Goal: Transaction & Acquisition: Book appointment/travel/reservation

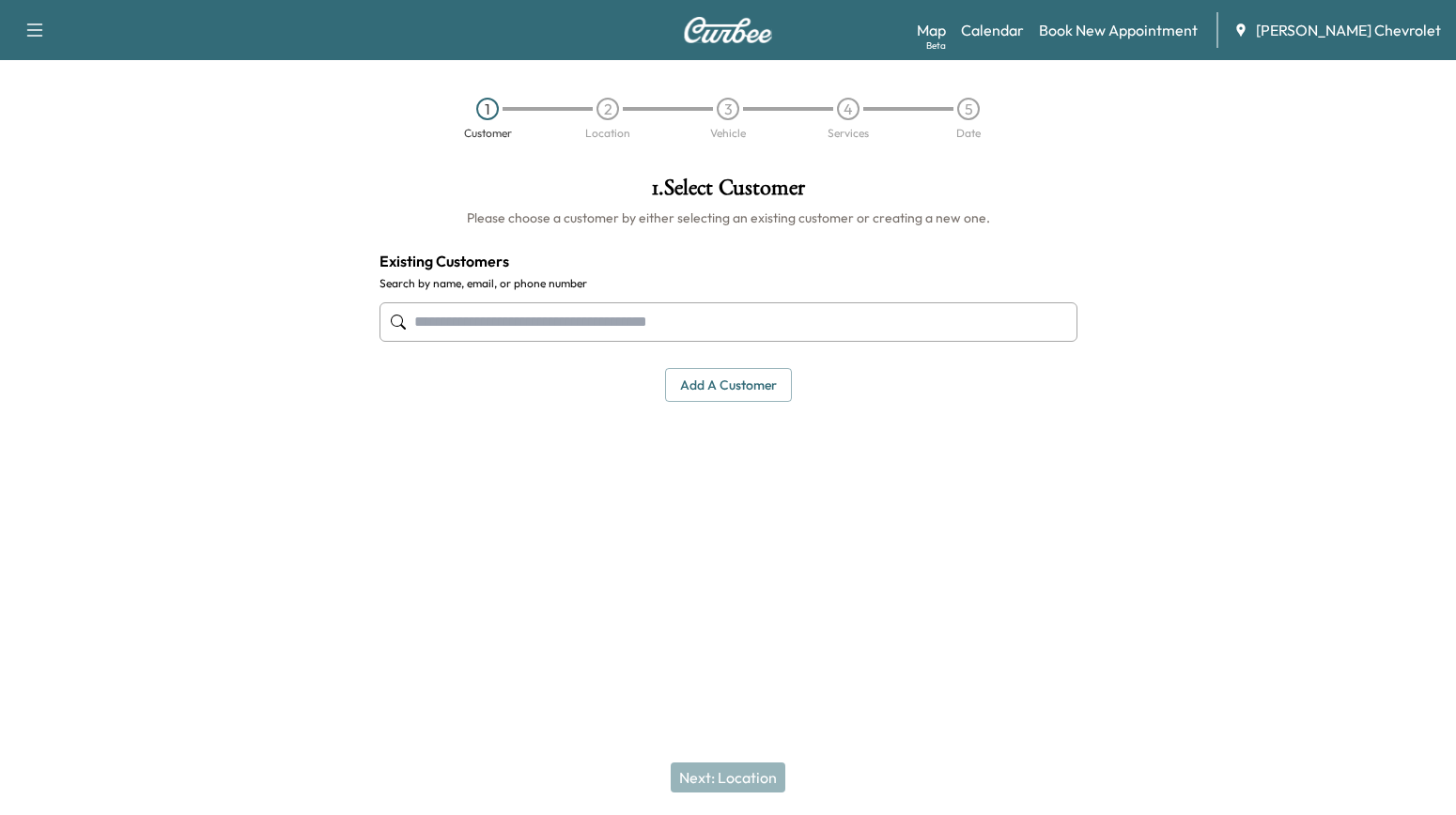
click at [539, 303] on input "text" at bounding box center [728, 322] width 697 height 39
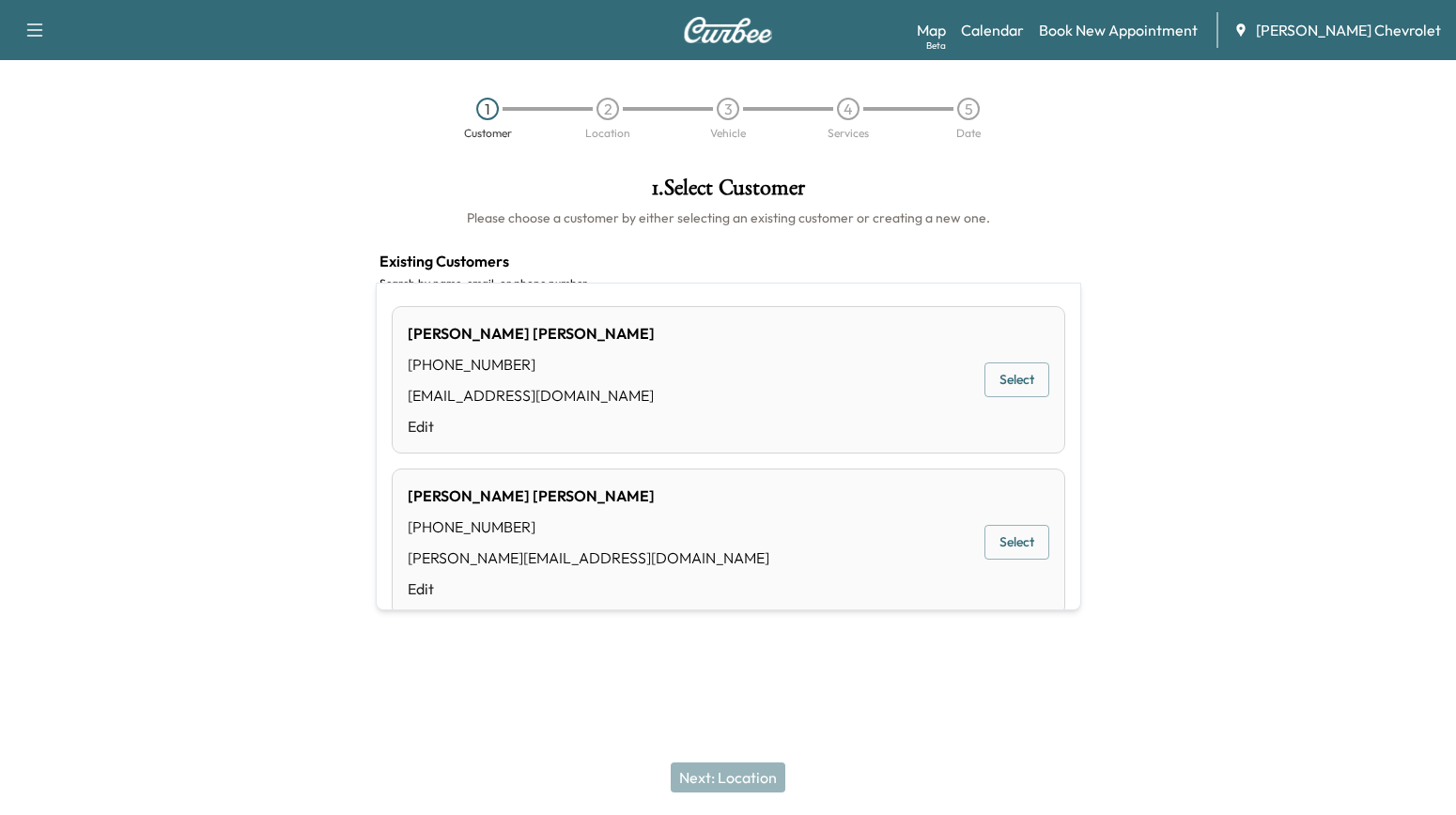
click at [575, 509] on div "[PERSON_NAME] [PHONE_NUMBER] [PERSON_NAME][EMAIL_ADDRESS][DOMAIN_NAME] Edit Sel…" at bounding box center [728, 542] width 673 height 147
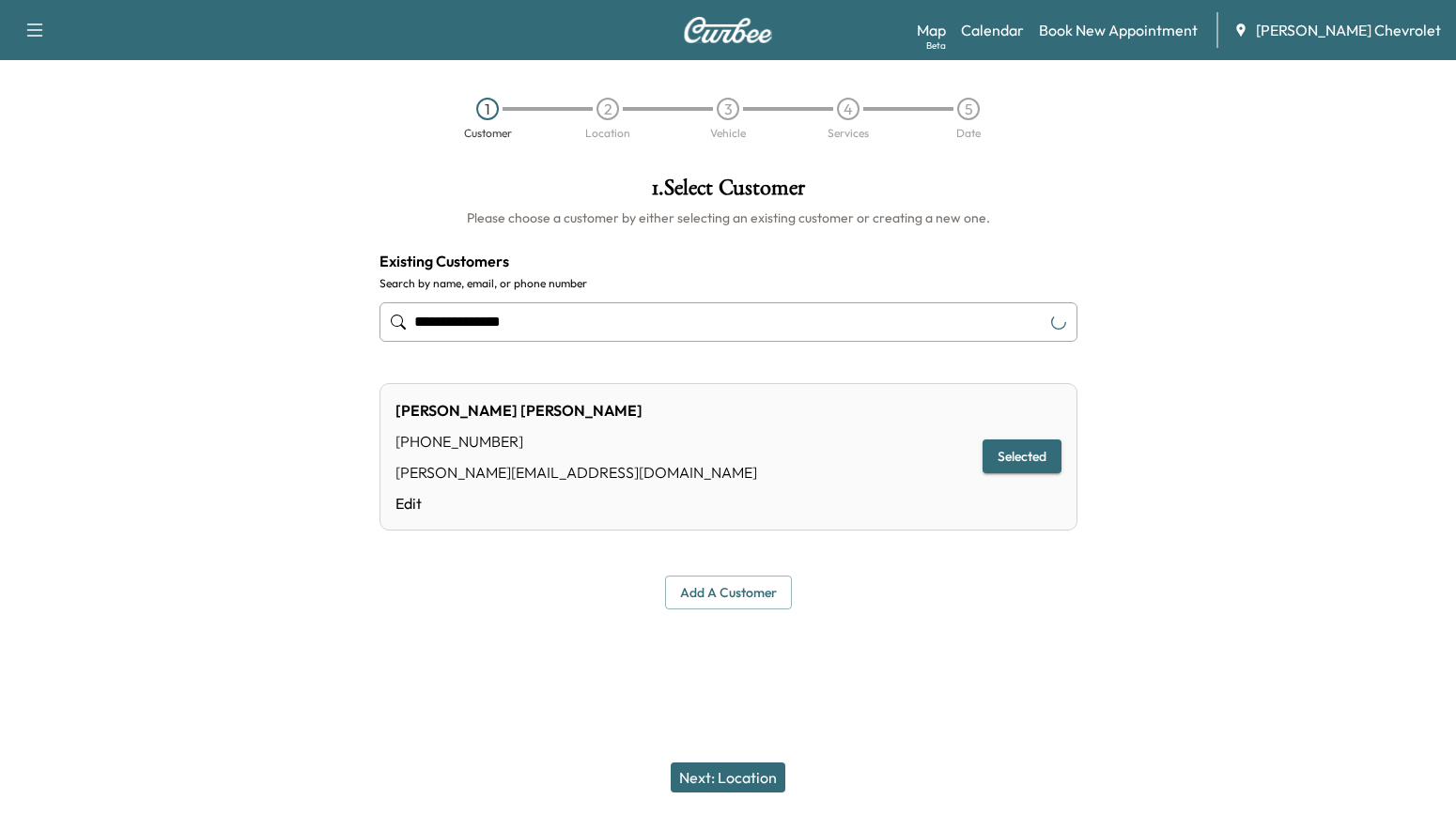
type input "**********"
click at [749, 790] on button "Next: Location" at bounding box center [728, 777] width 114 height 30
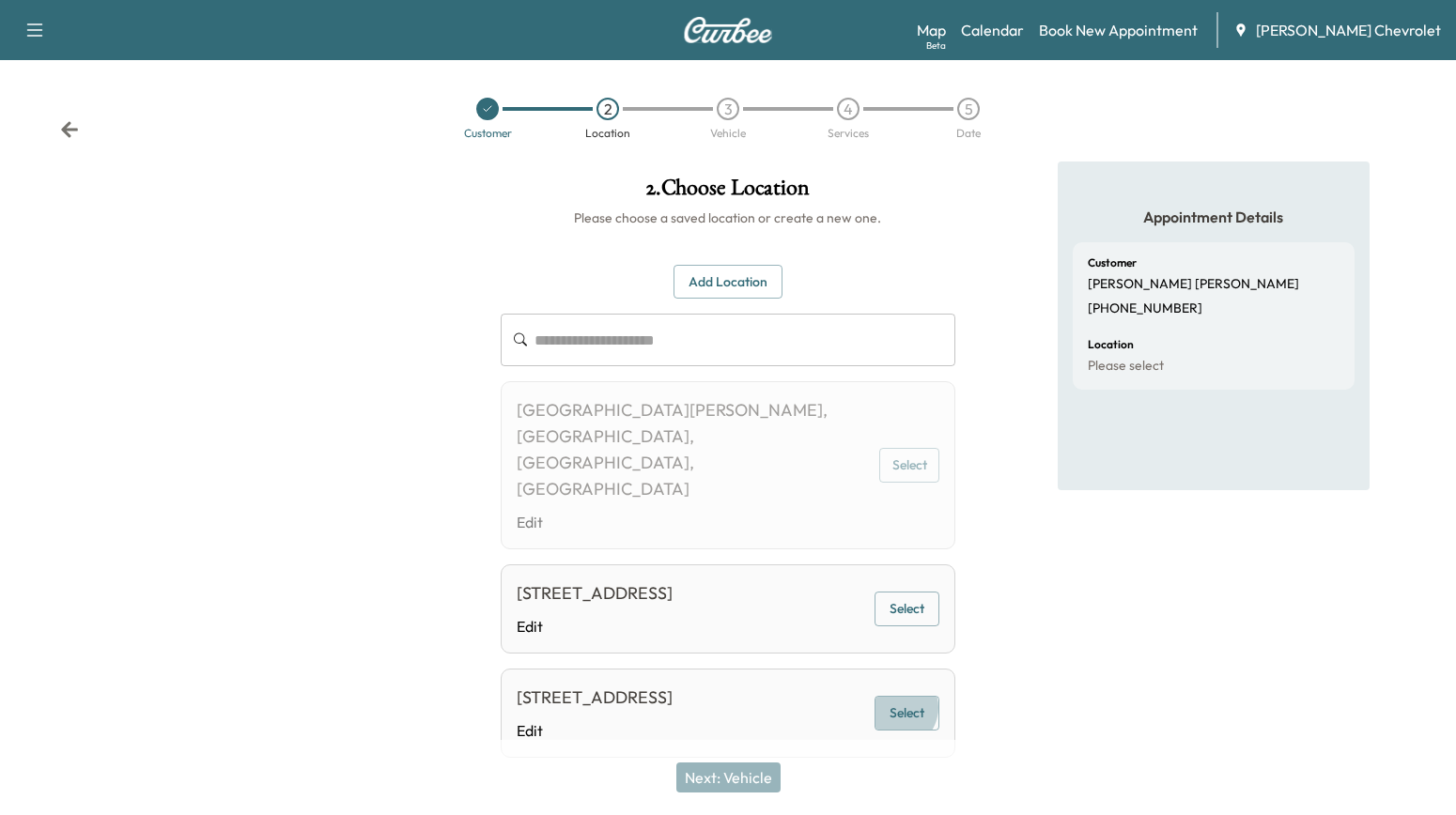
click at [906, 696] on button "Select" at bounding box center [906, 713] width 64 height 35
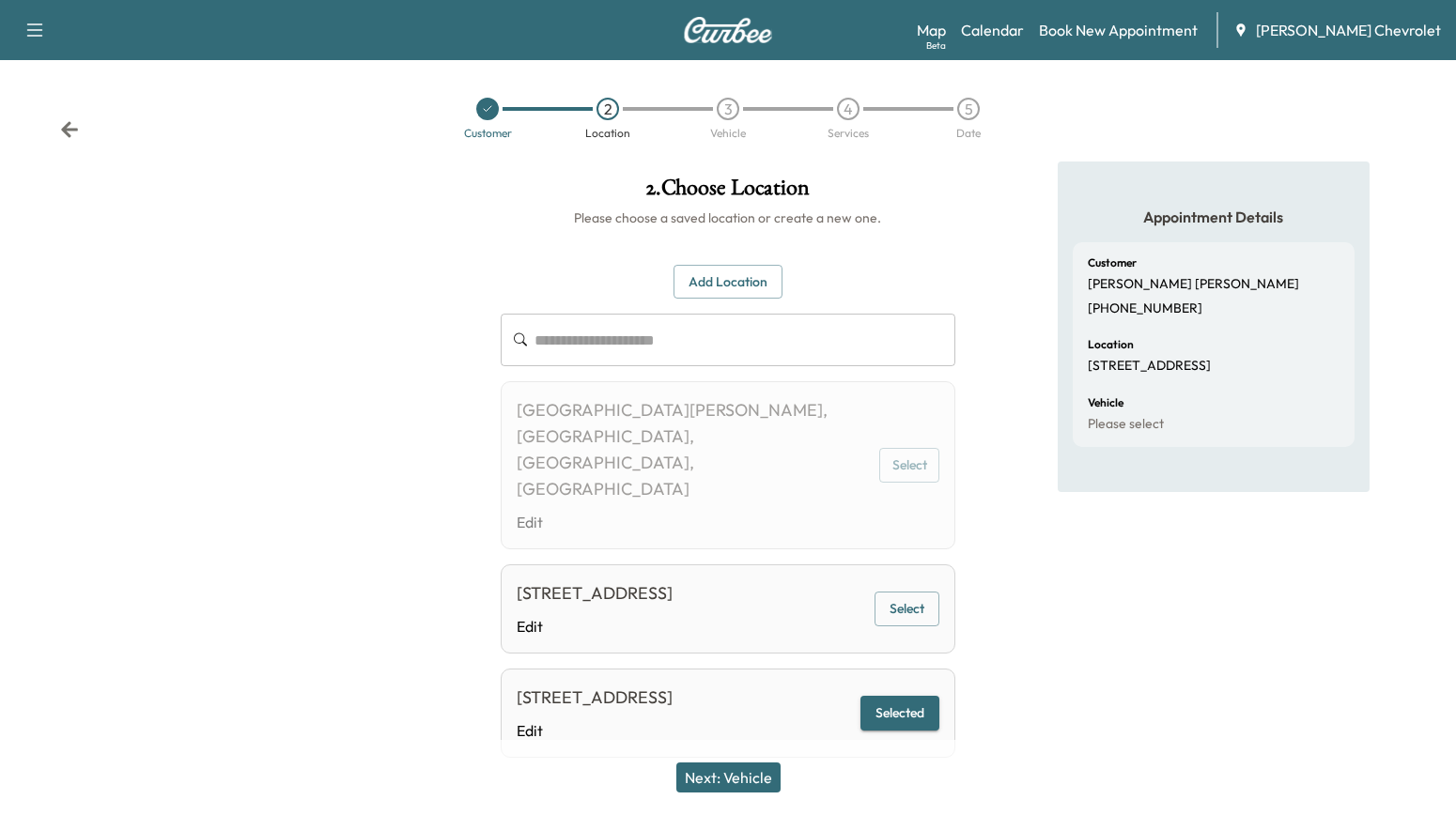
click at [731, 774] on div "Next: Vehicle" at bounding box center [728, 777] width 1456 height 75
click at [728, 787] on button "Next: Vehicle" at bounding box center [728, 777] width 104 height 30
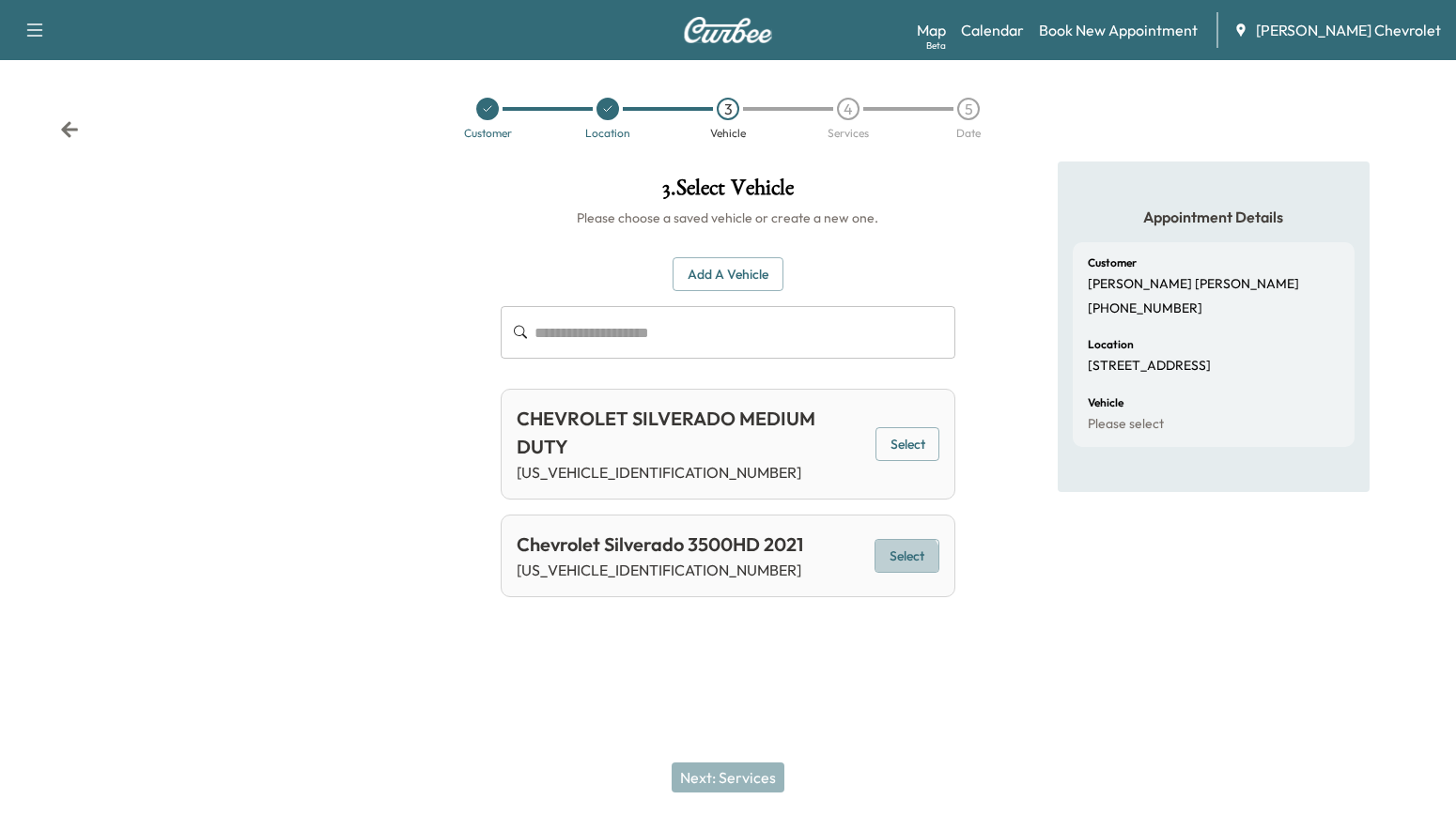
click at [903, 539] on button "Select" at bounding box center [906, 556] width 64 height 35
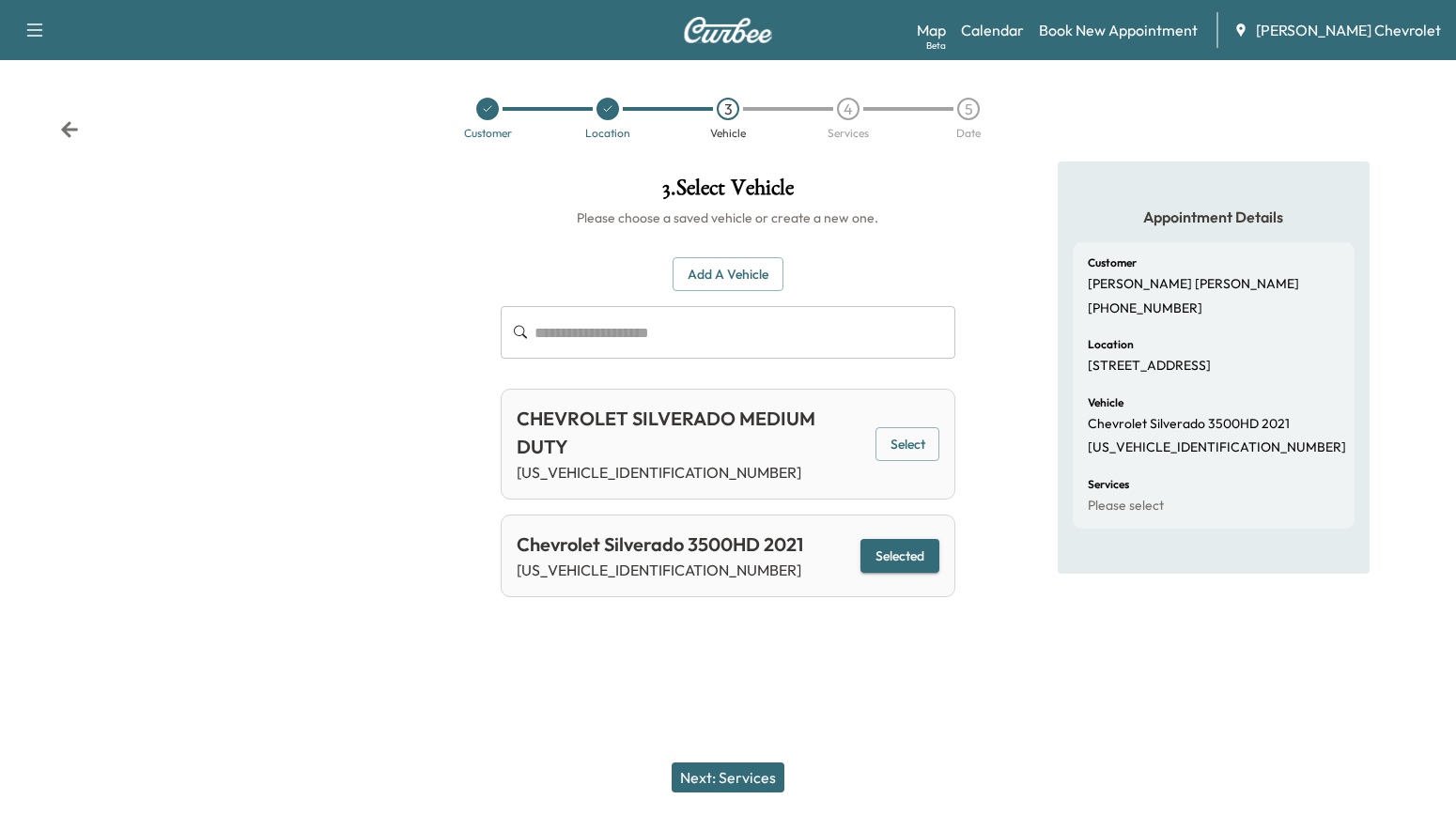
click at [721, 791] on button "Next: Services" at bounding box center [728, 777] width 112 height 30
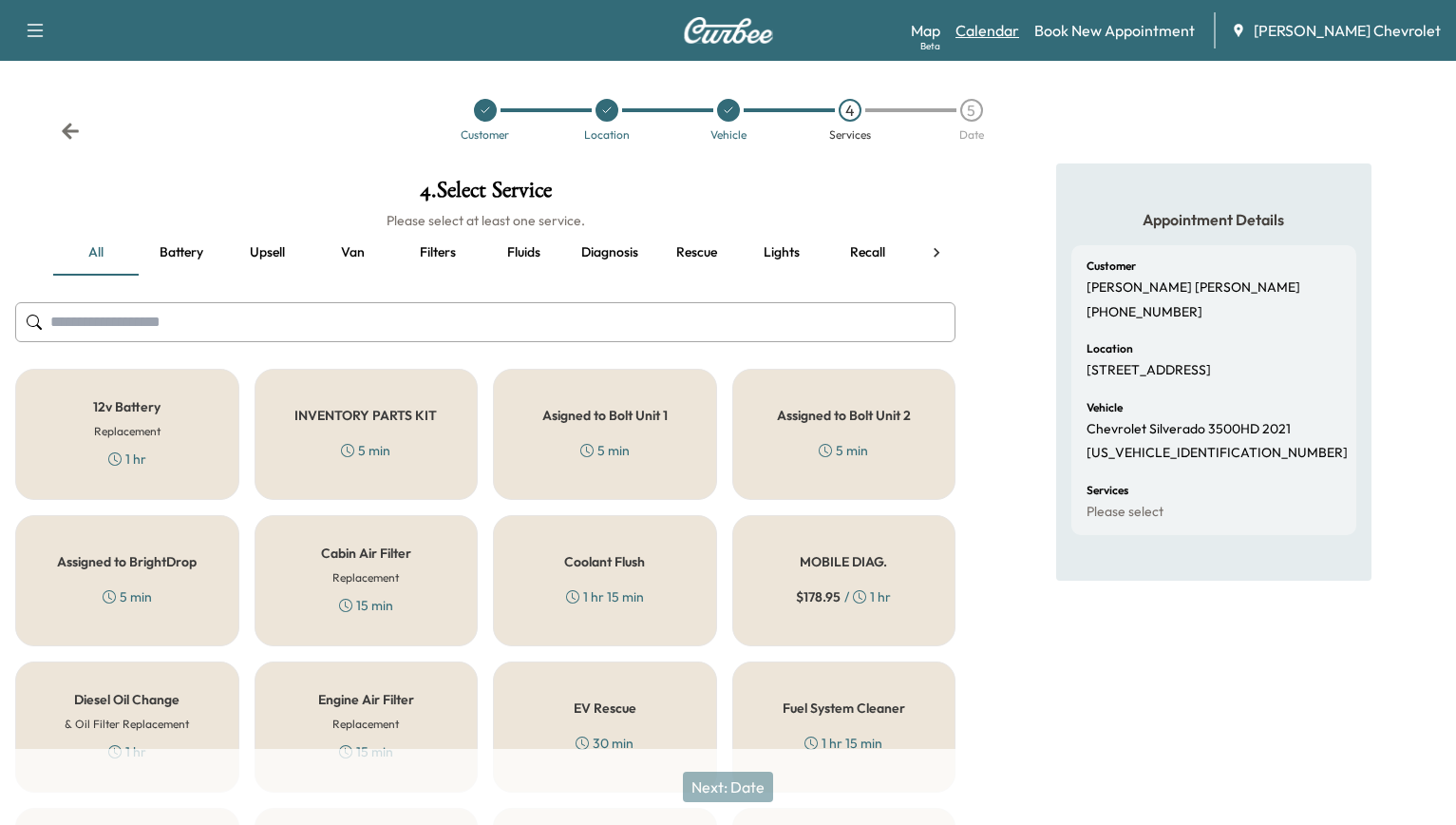
click at [1019, 19] on link "Calendar" at bounding box center [987, 30] width 63 height 23
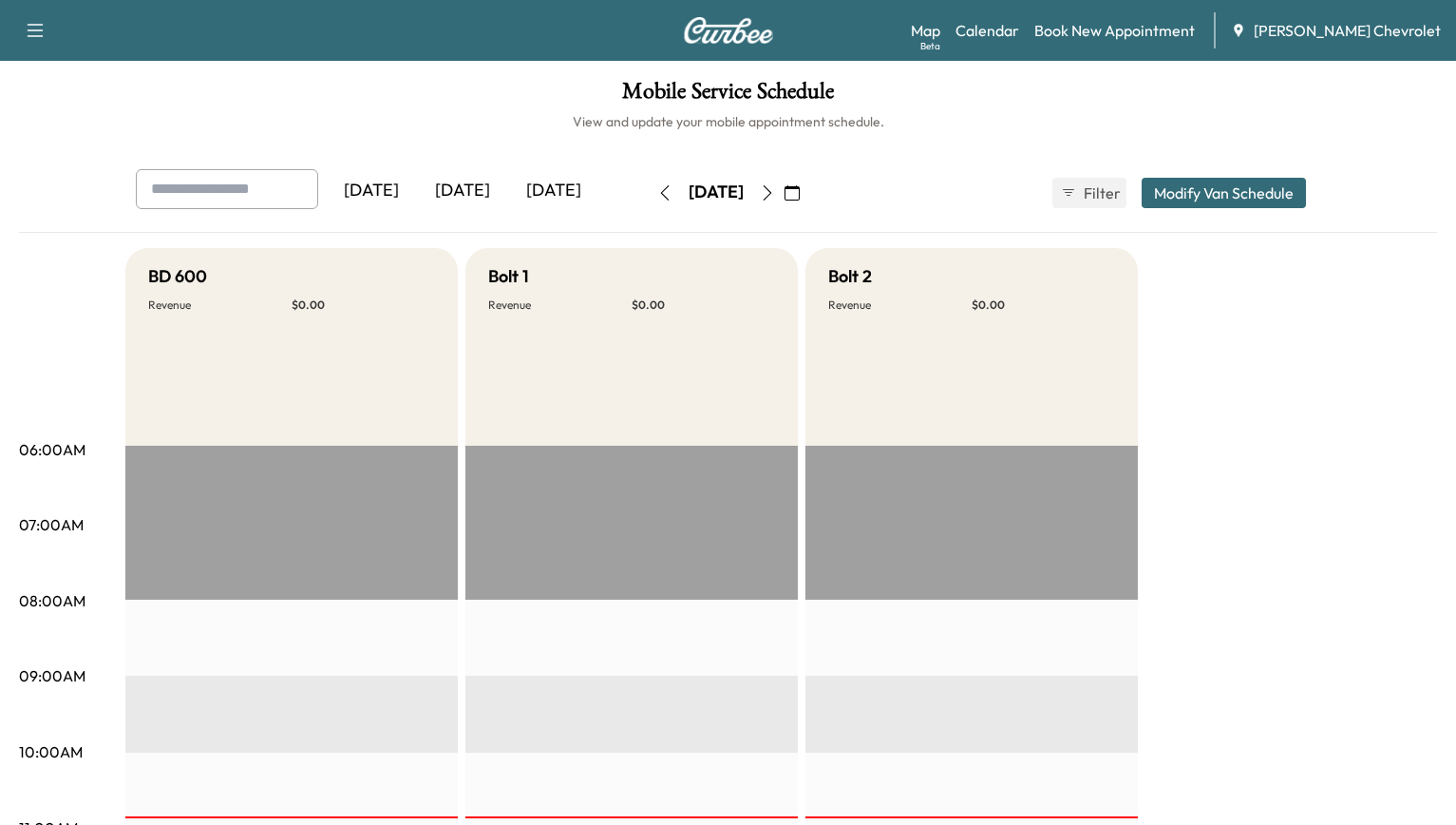
click at [808, 178] on button "button" at bounding box center [792, 193] width 33 height 31
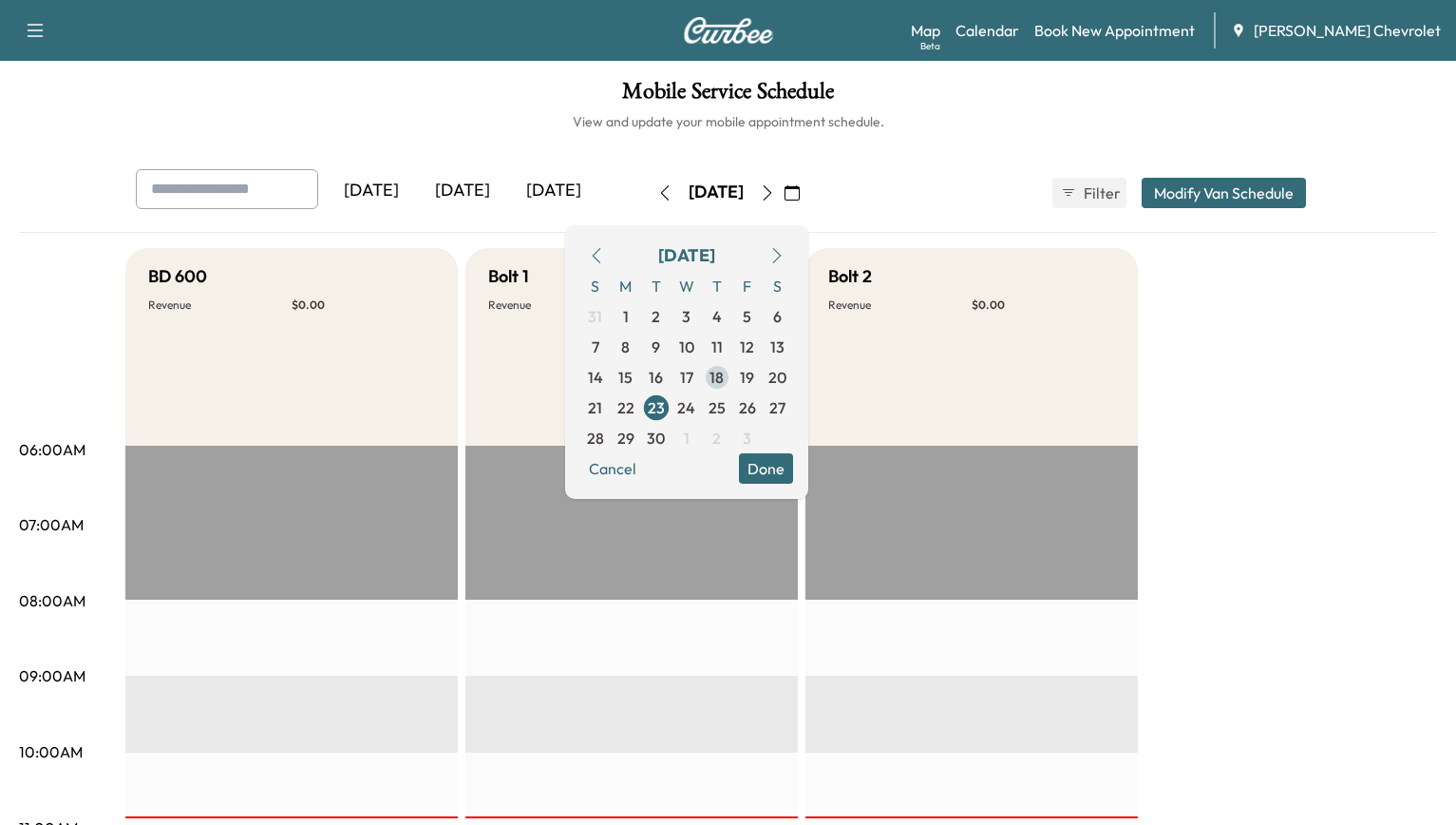
click at [724, 366] on span "18" at bounding box center [716, 376] width 14 height 23
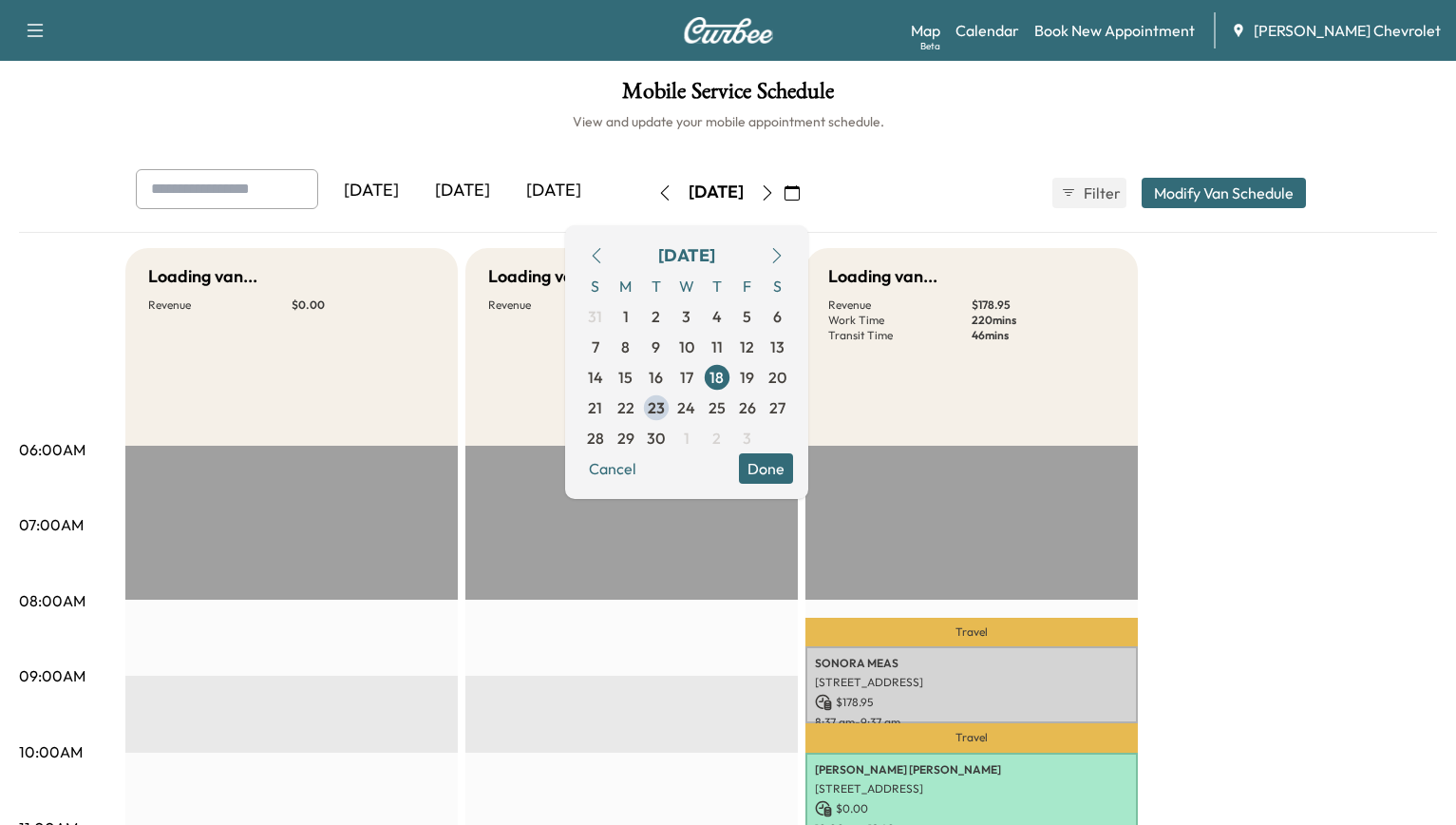
click at [793, 454] on button "Done" at bounding box center [766, 468] width 54 height 31
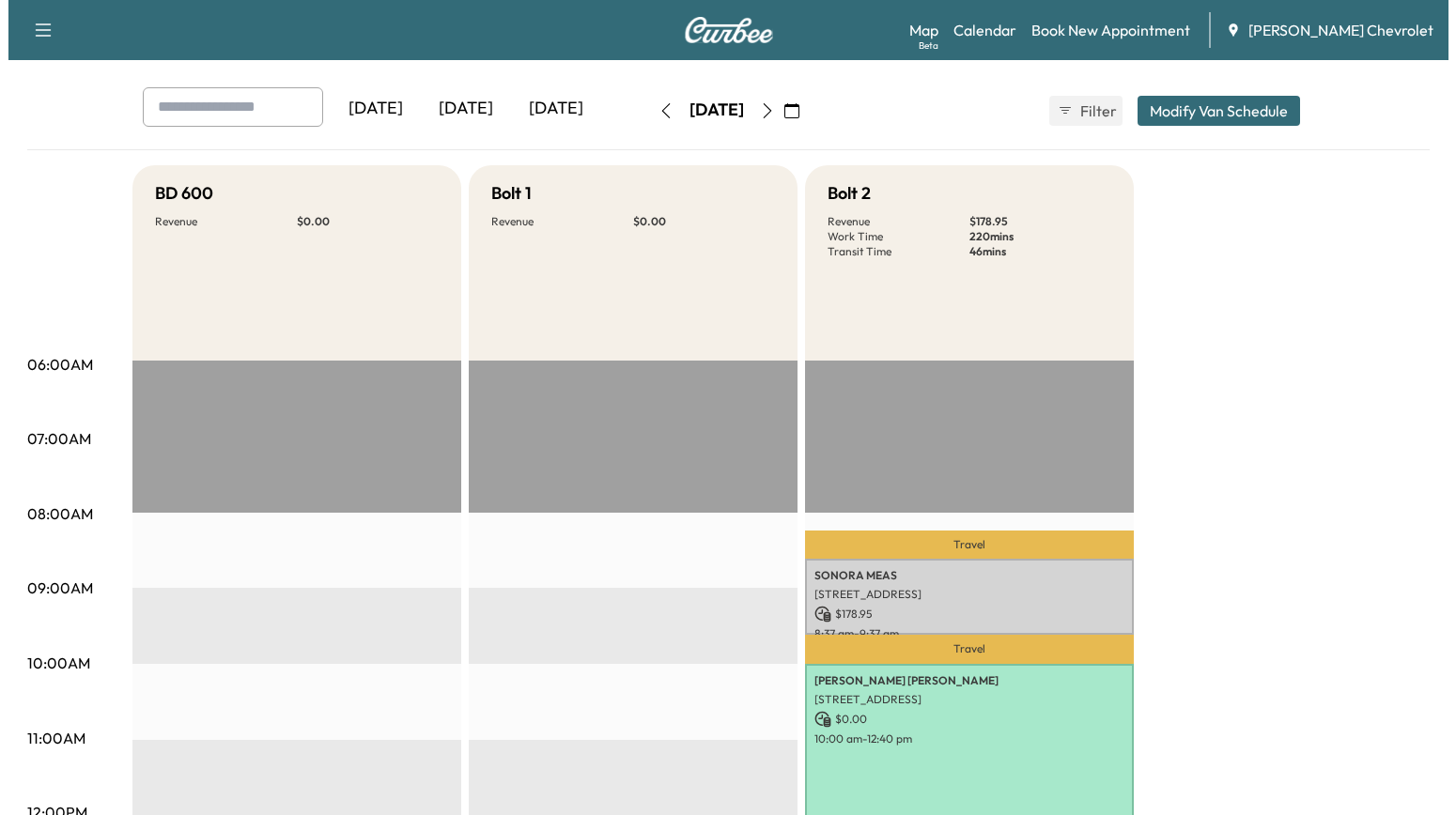
scroll to position [187, 0]
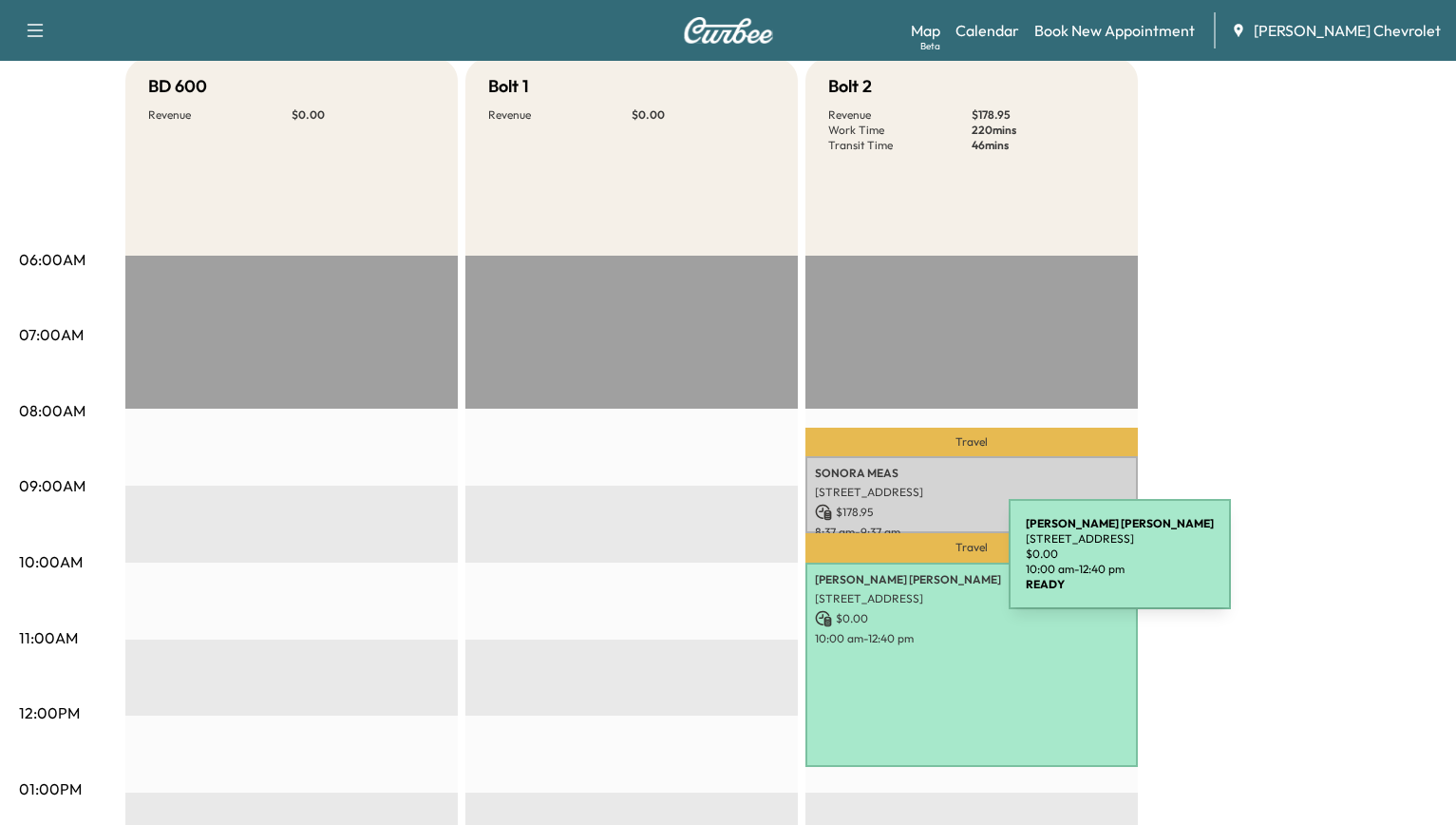
click at [867, 631] on p "10:00 am - 12:40 pm" at bounding box center [971, 638] width 313 height 15
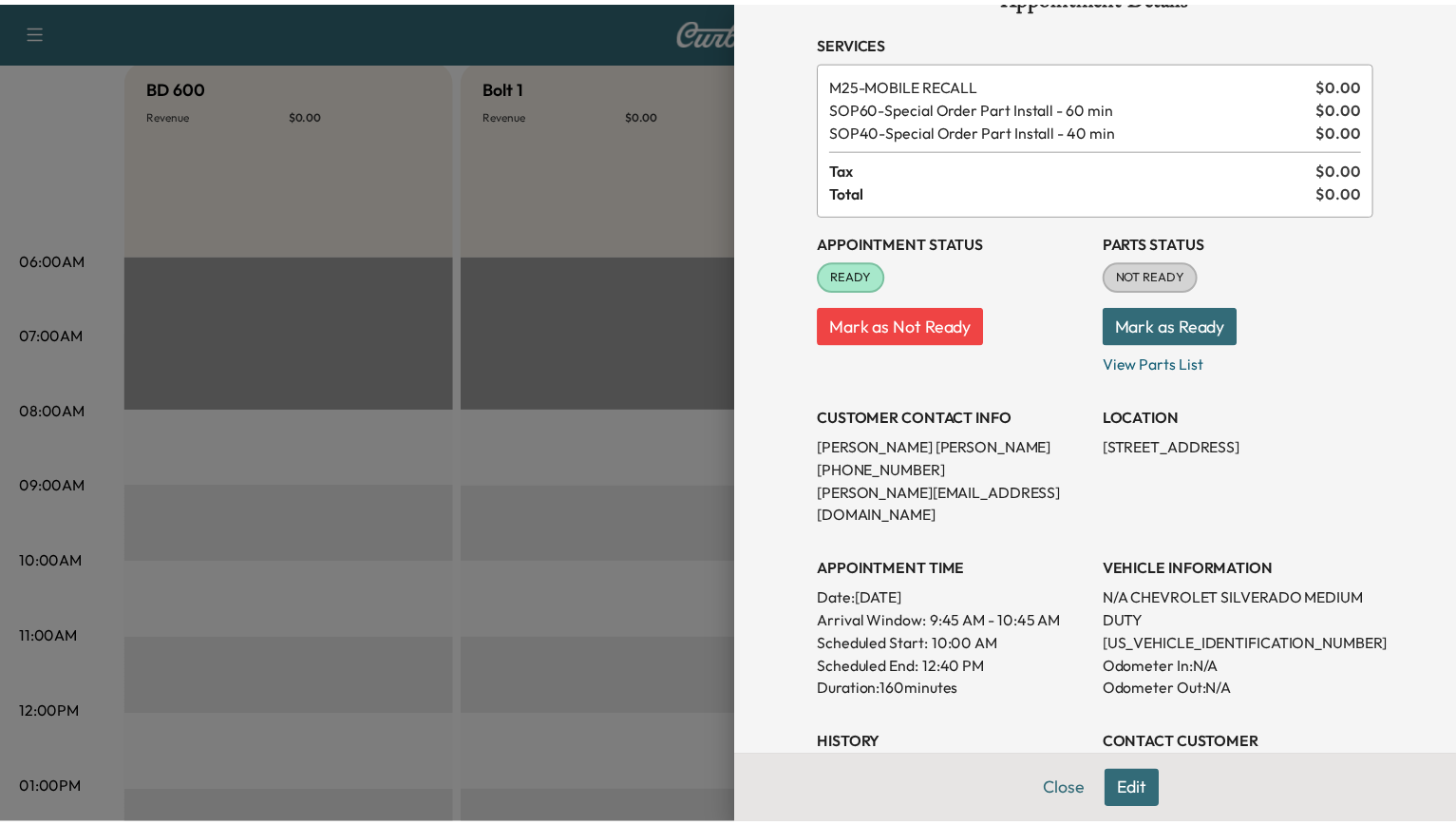
scroll to position [111, 0]
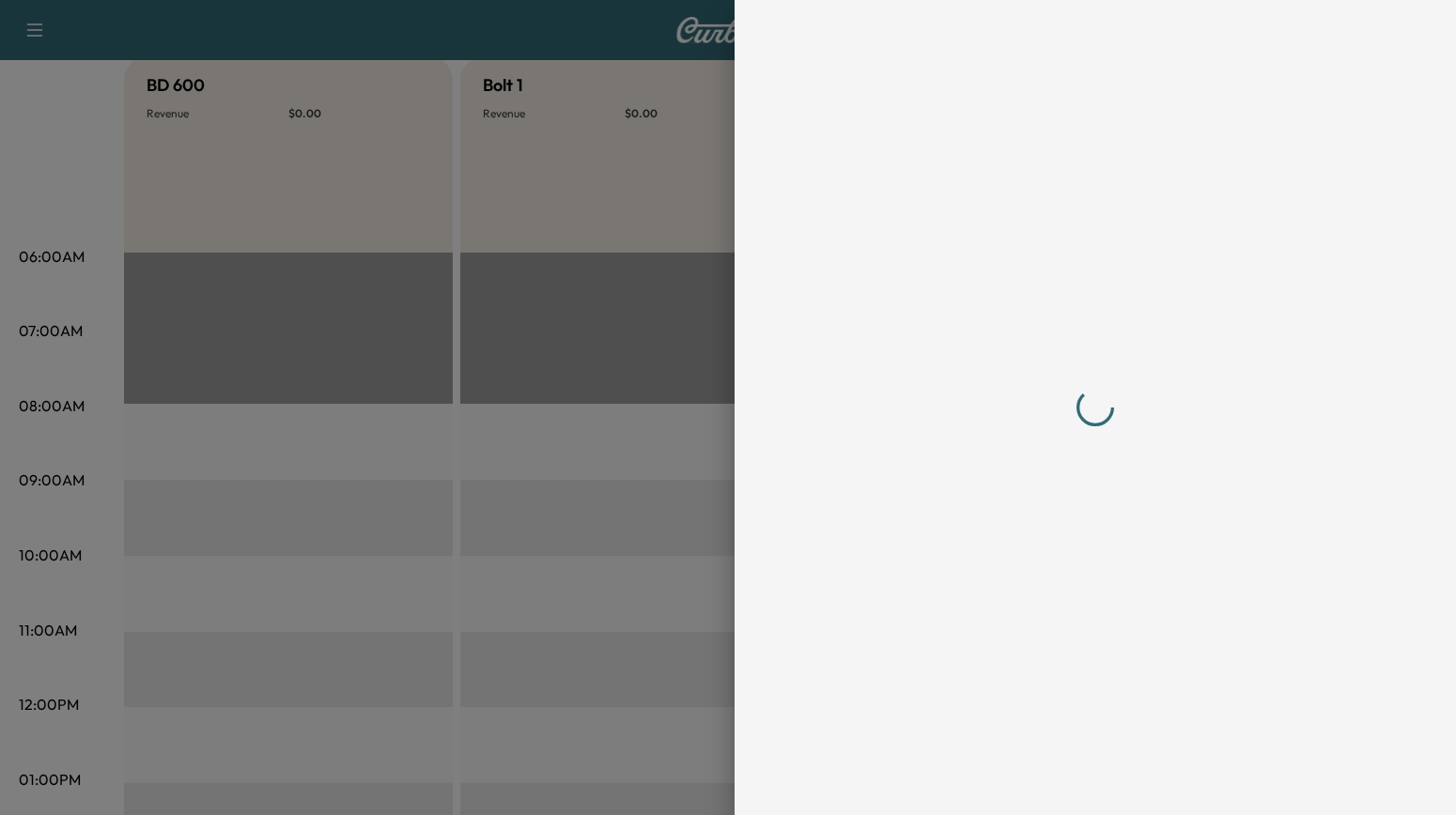
click at [575, 173] on div at bounding box center [728, 407] width 1456 height 815
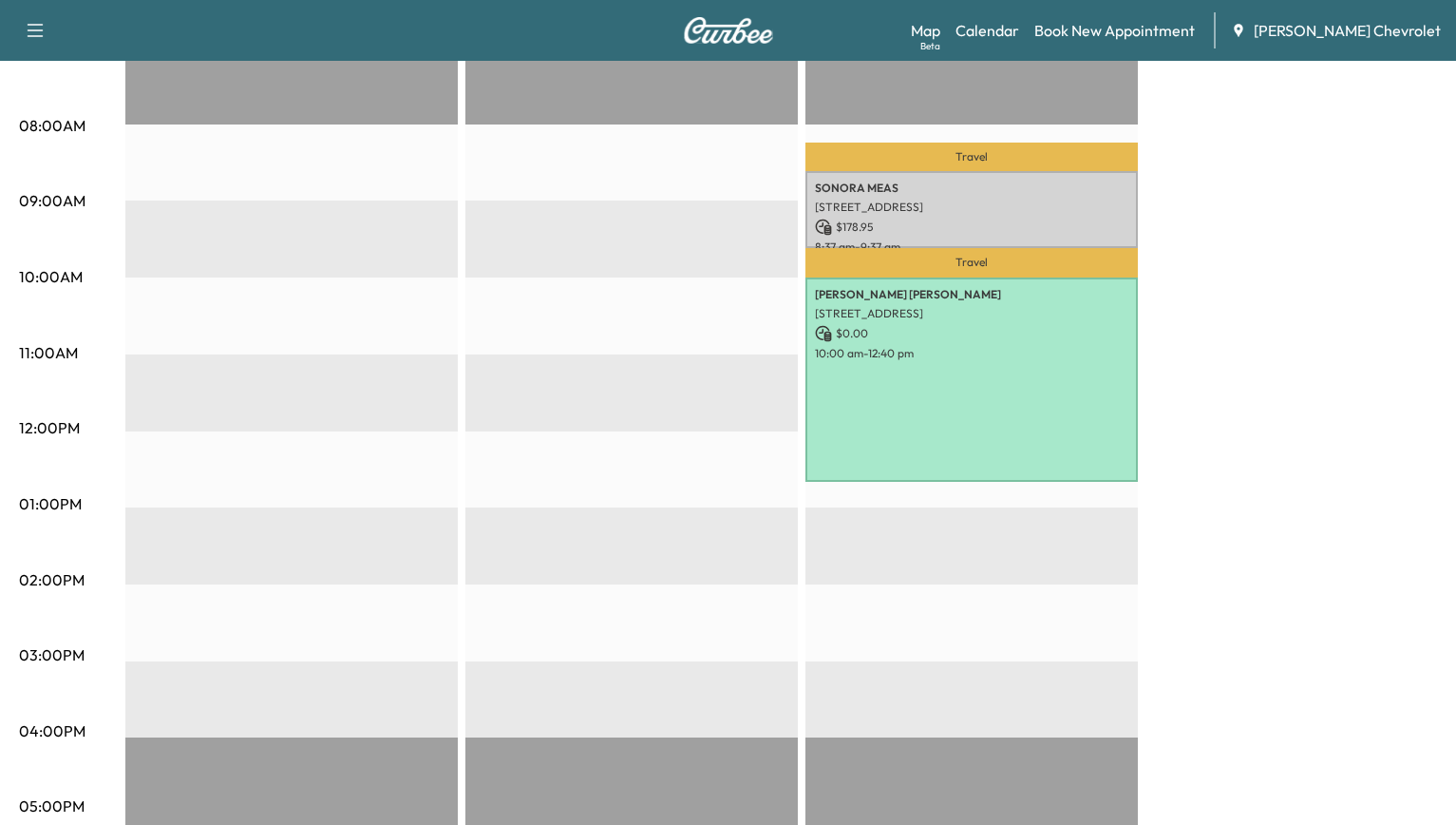
scroll to position [0, 0]
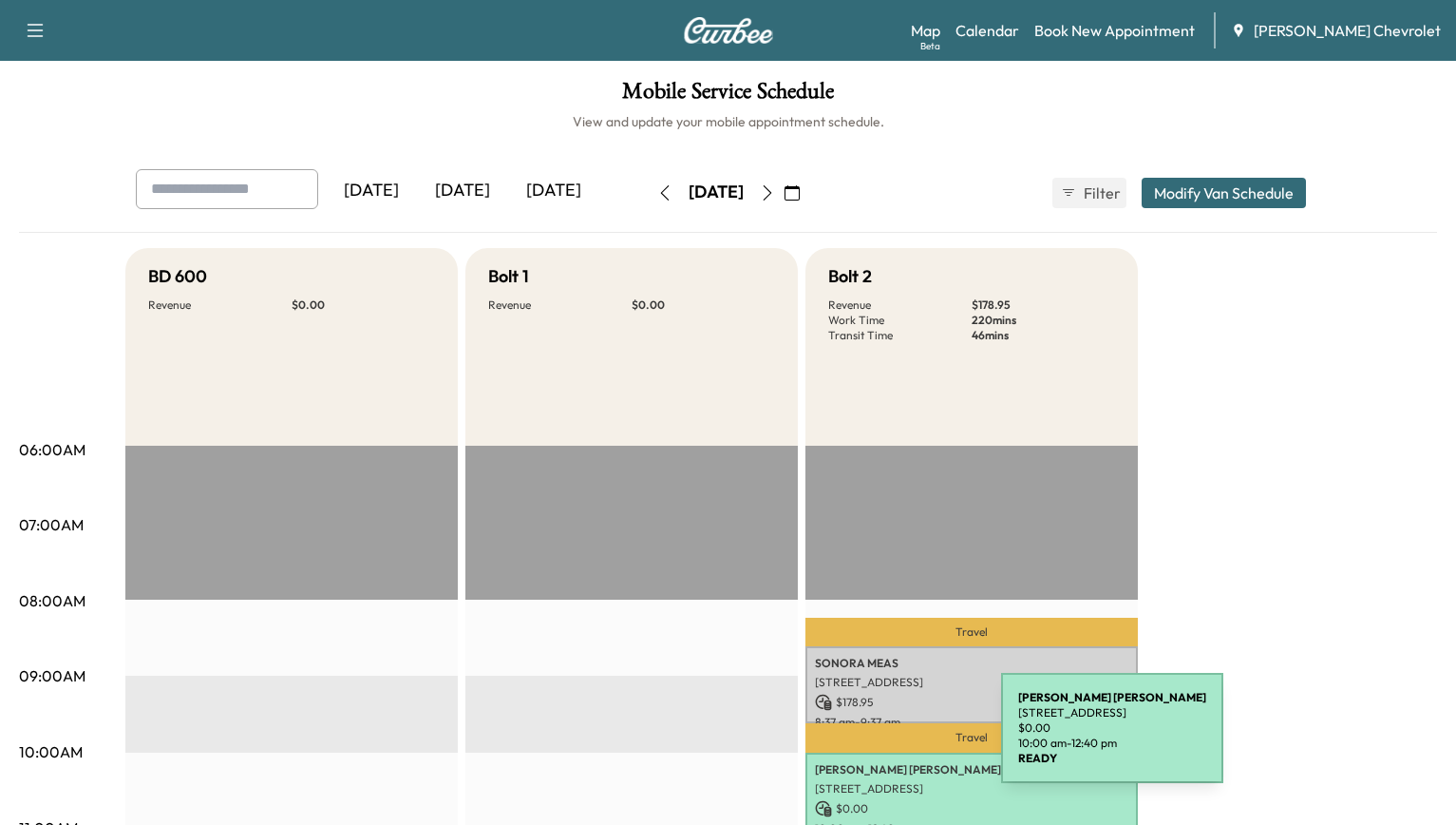
click at [858, 800] on p "$ 0.00" at bounding box center [971, 808] width 313 height 17
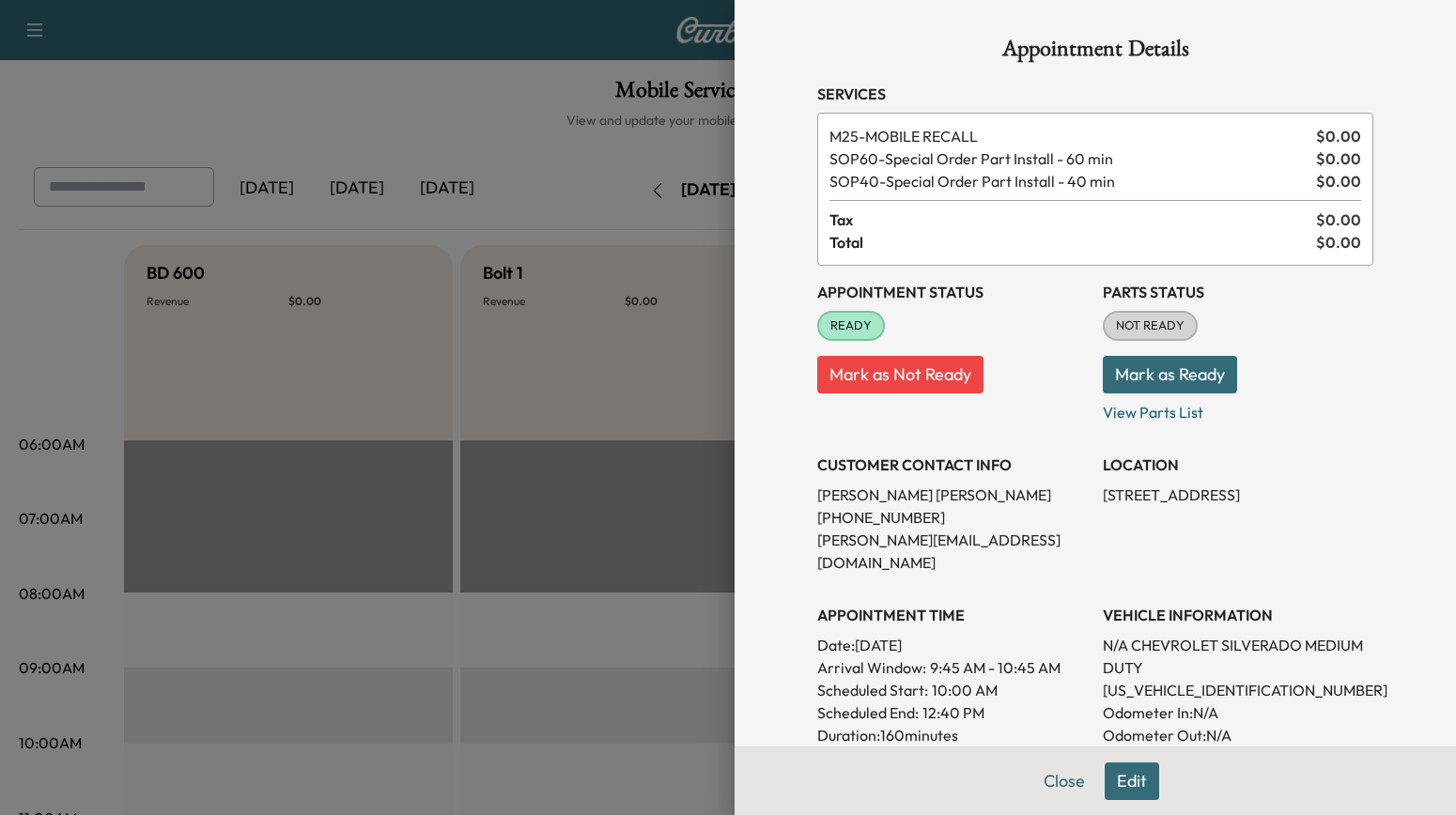
click at [538, 125] on div at bounding box center [728, 407] width 1456 height 815
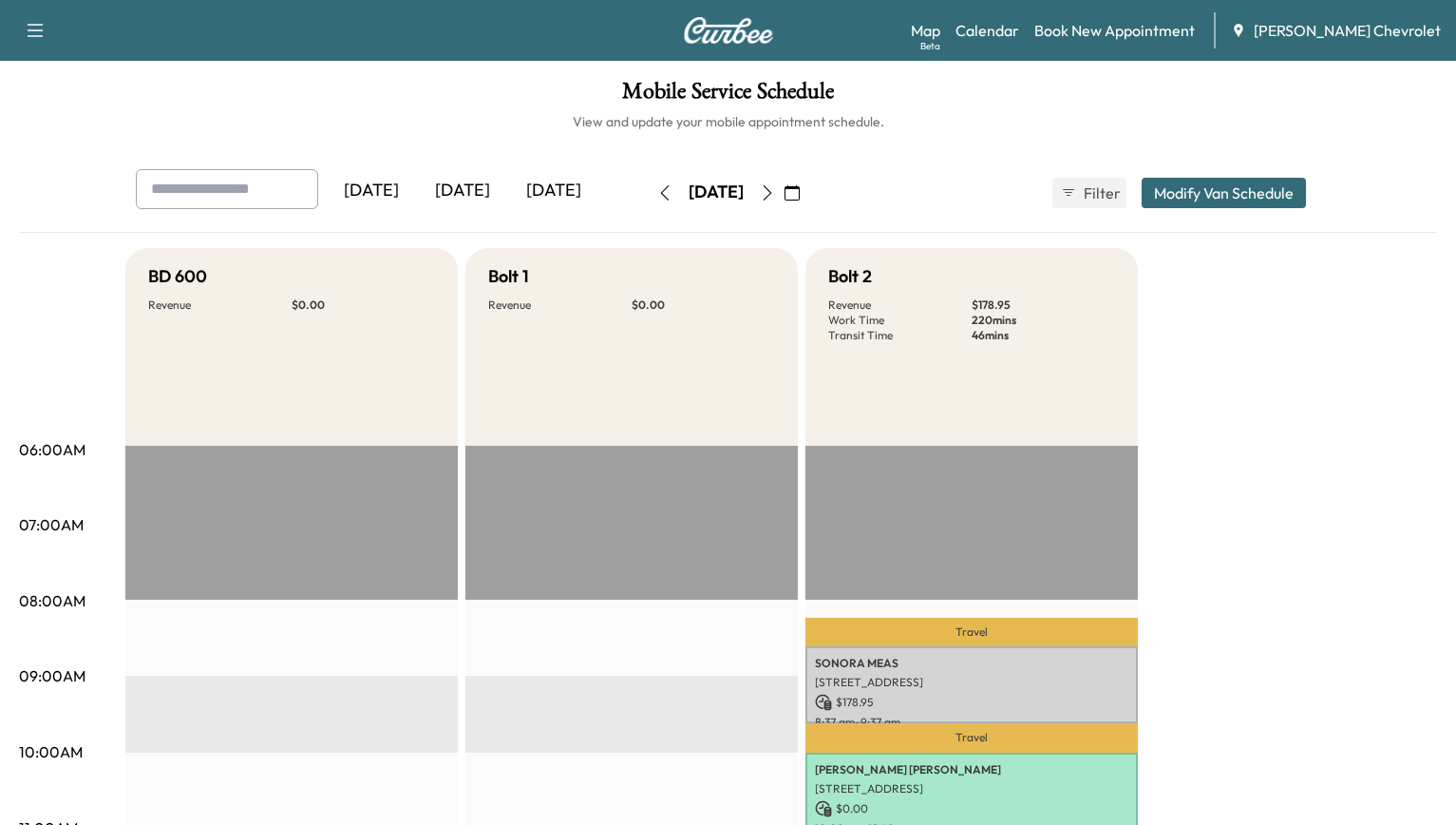
click at [800, 186] on icon "button" at bounding box center [791, 193] width 15 height 15
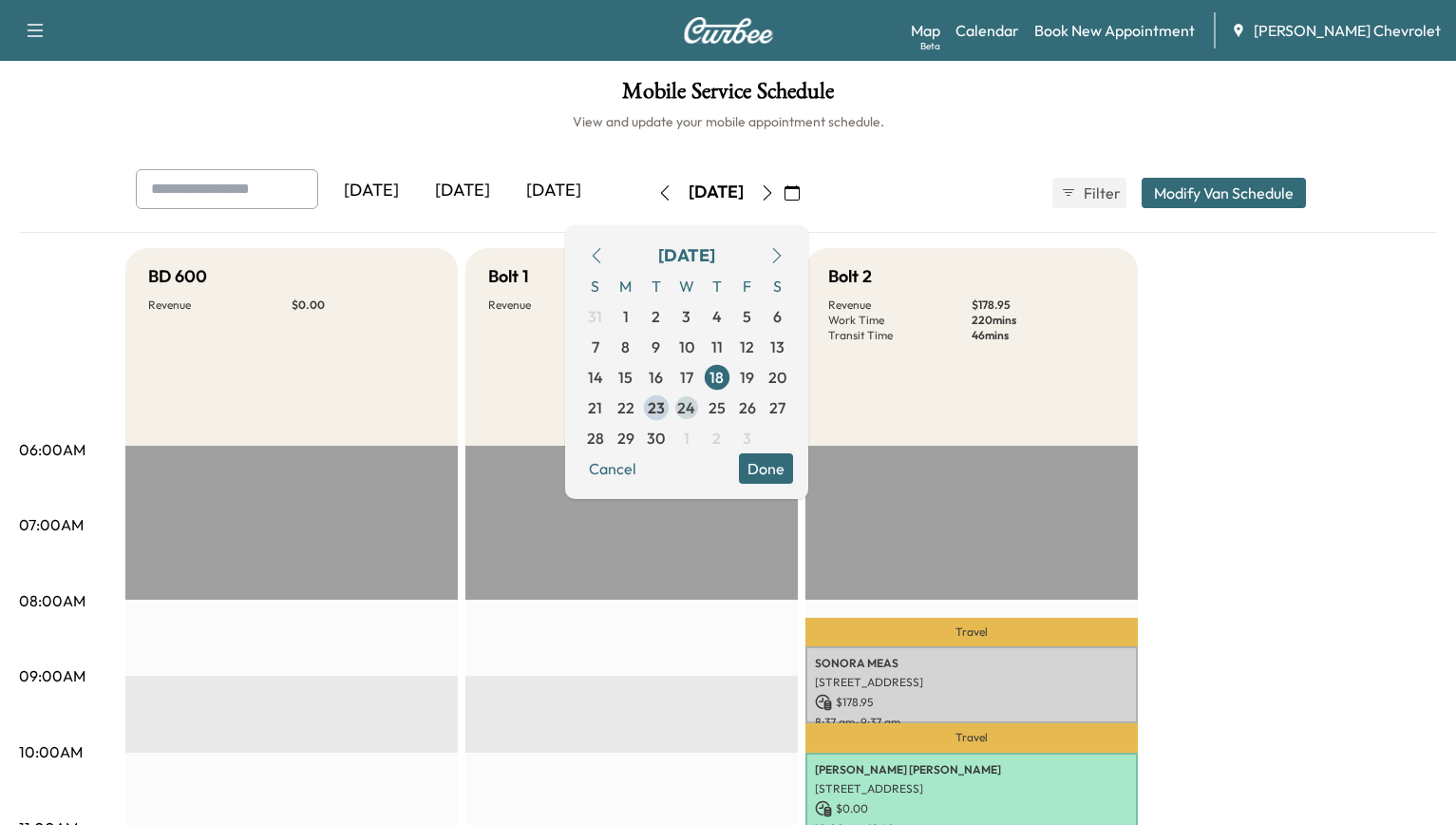
click at [695, 396] on span "24" at bounding box center [687, 407] width 18 height 23
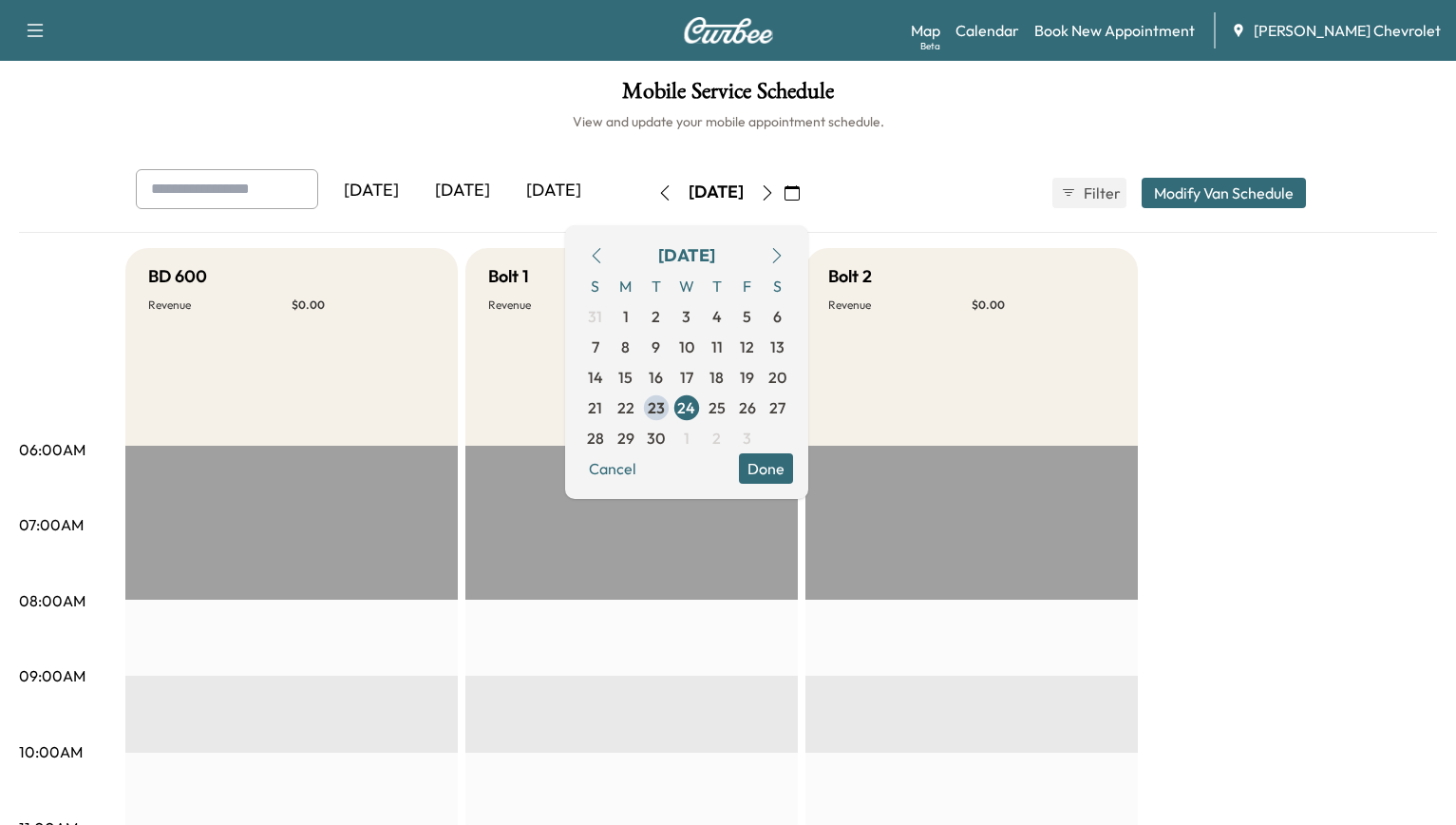
click at [793, 454] on button "Done" at bounding box center [766, 468] width 54 height 31
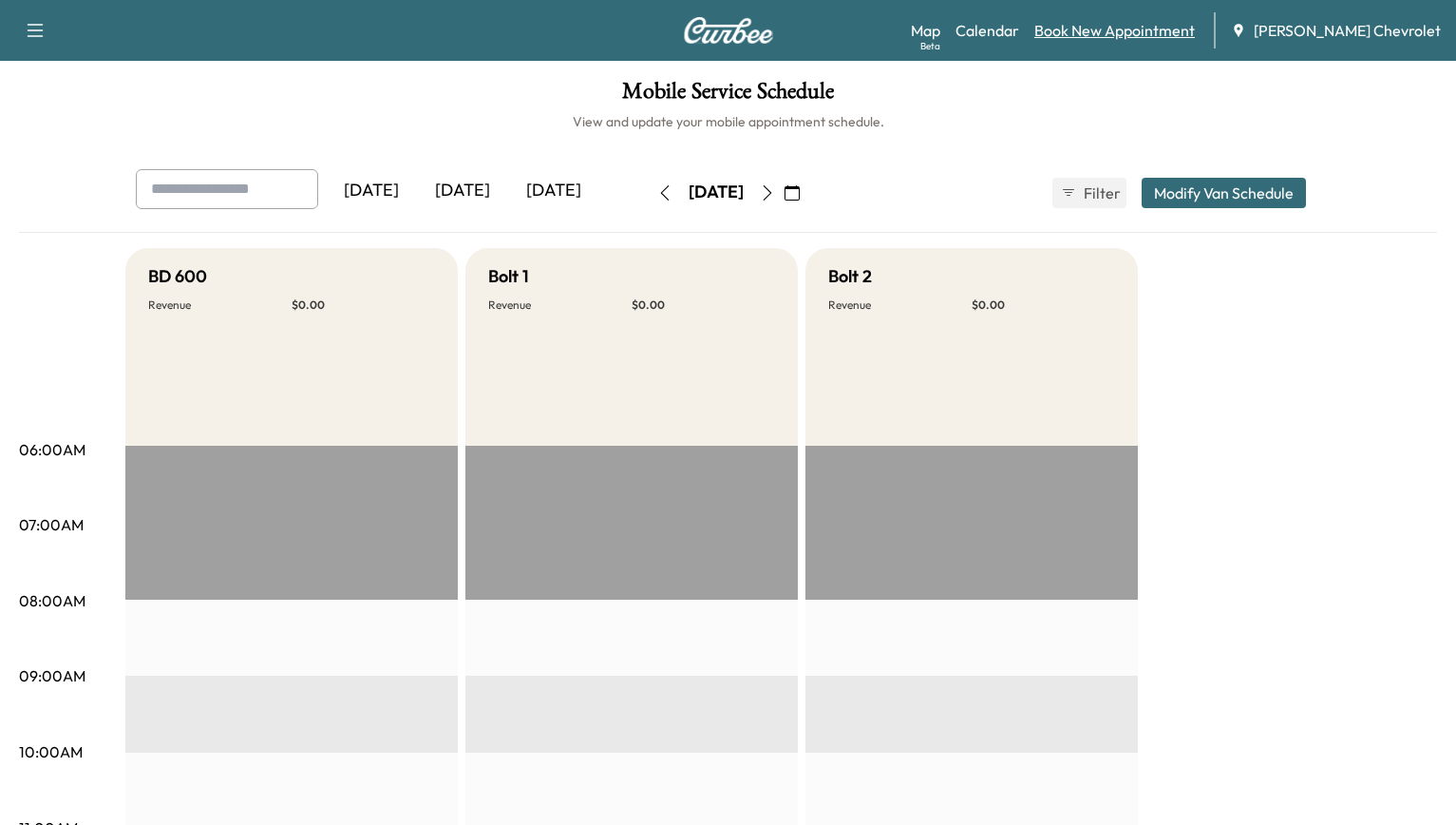
click at [1171, 21] on link "Book New Appointment" at bounding box center [1114, 30] width 161 height 23
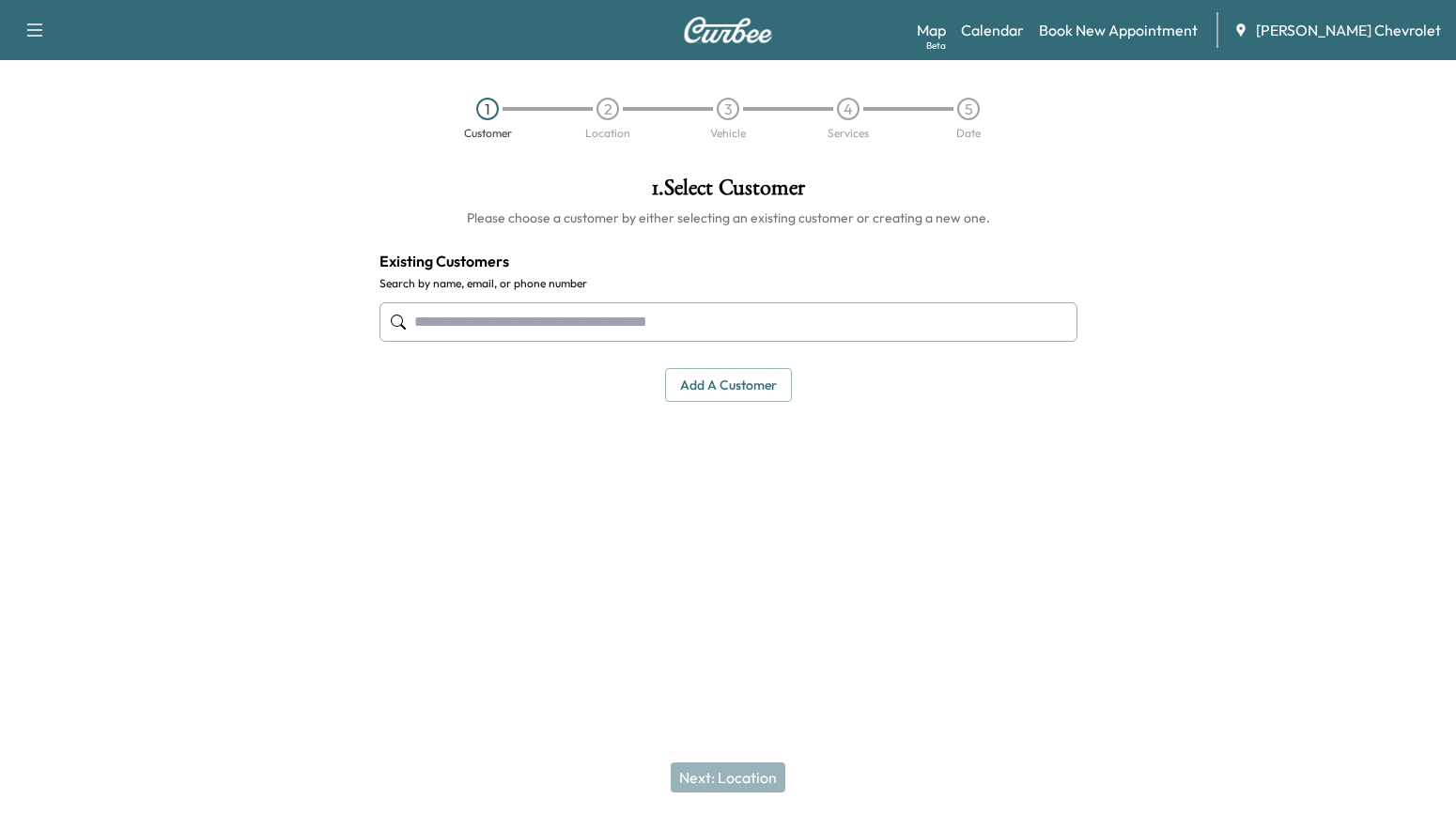
click at [599, 303] on input "text" at bounding box center [728, 322] width 697 height 39
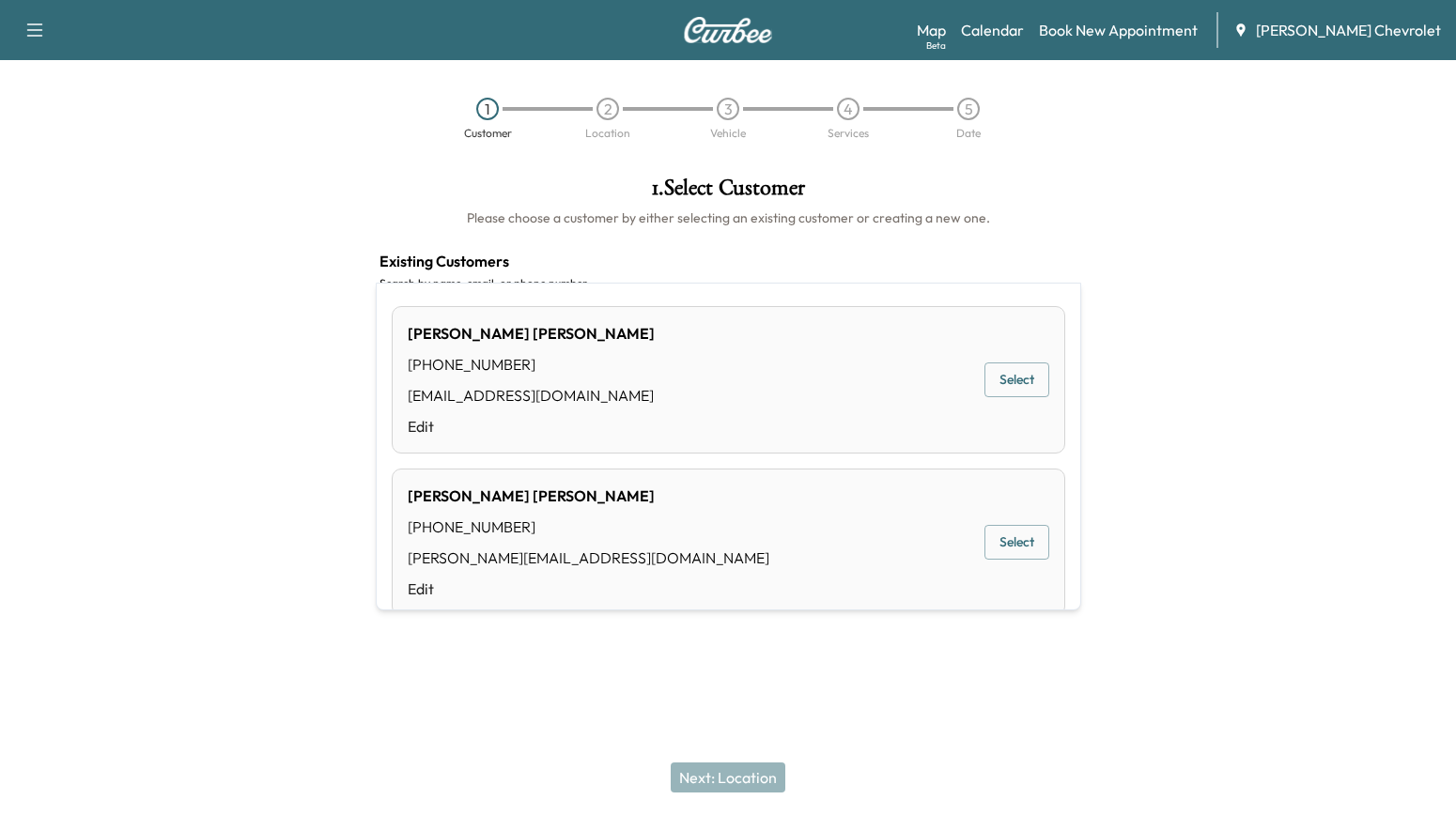
click at [1013, 525] on button "Select" at bounding box center [1017, 543] width 64 height 35
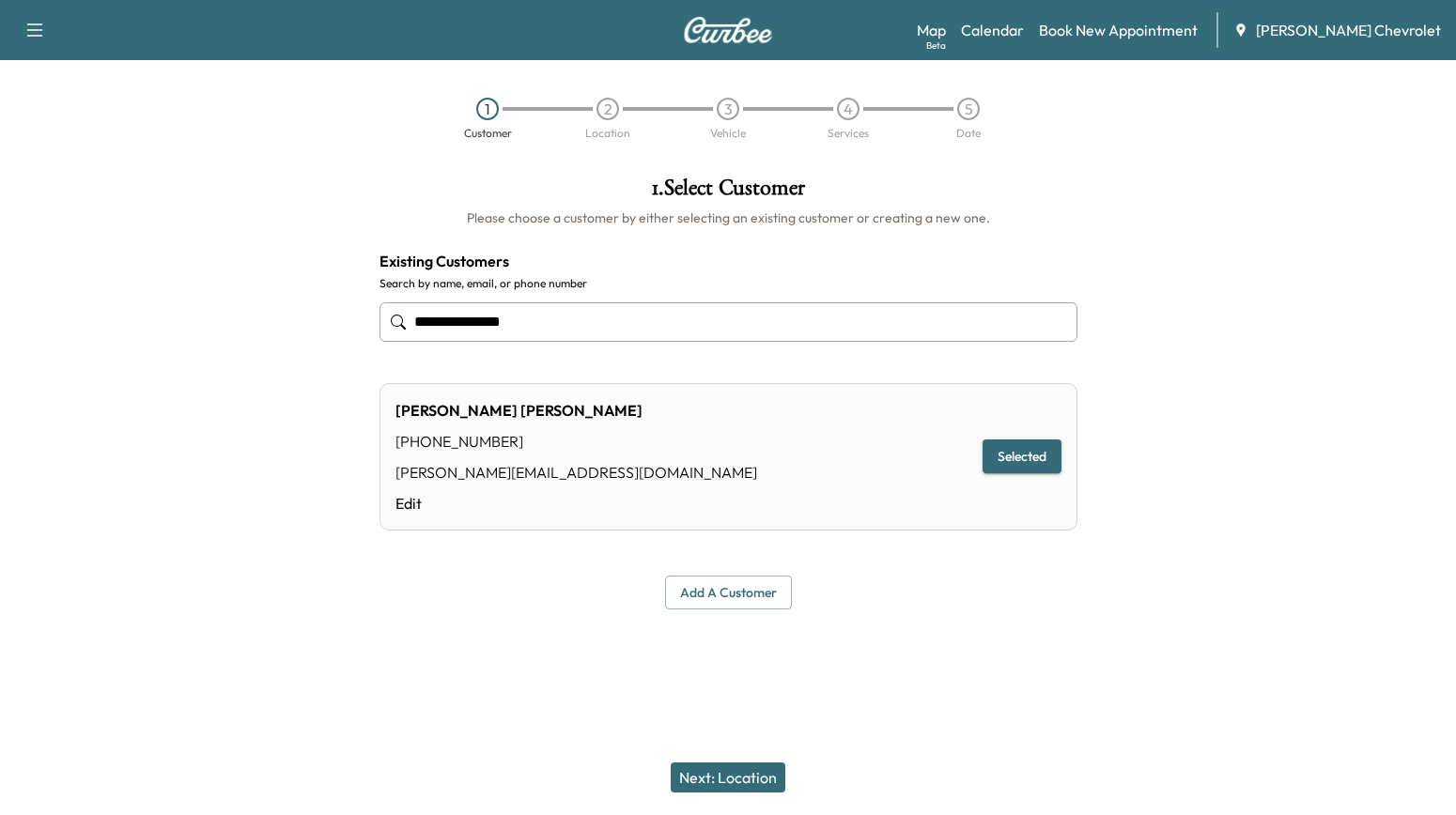
type input "**********"
click at [721, 781] on button "Next: Location" at bounding box center [728, 777] width 114 height 30
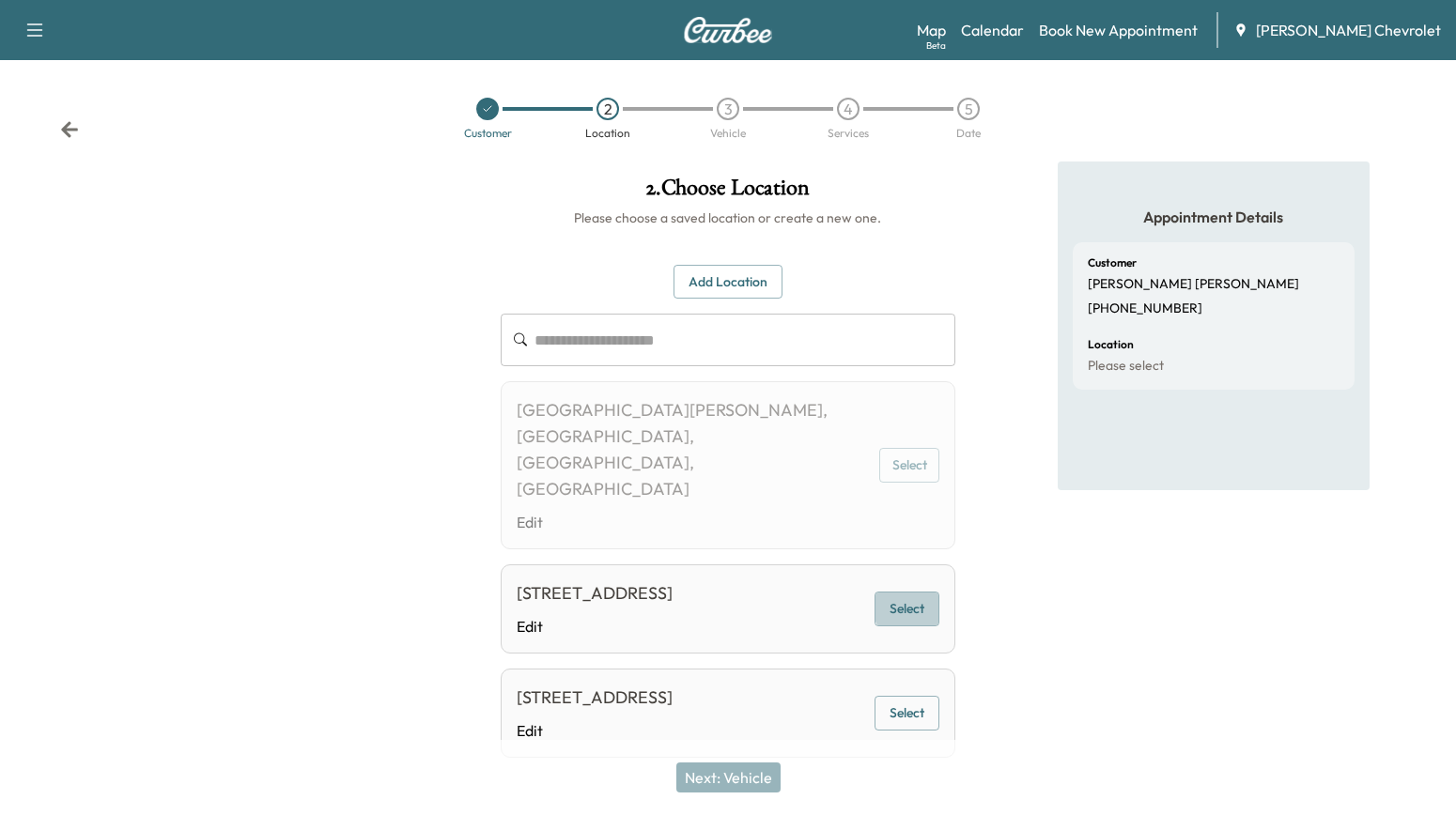
click at [928, 591] on button "Select" at bounding box center [906, 609] width 64 height 35
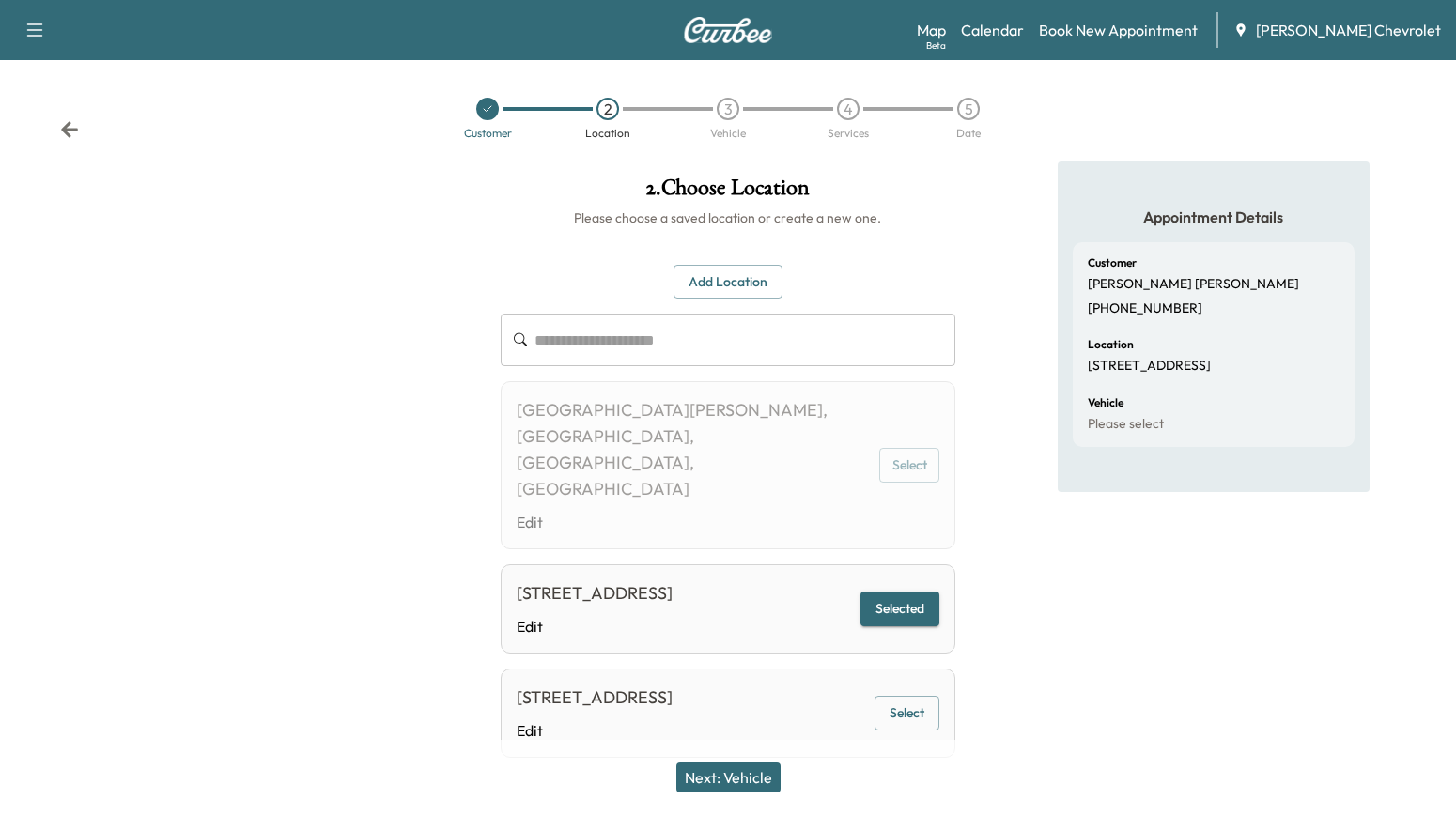
click at [722, 793] on button "Next: Vehicle" at bounding box center [728, 777] width 104 height 30
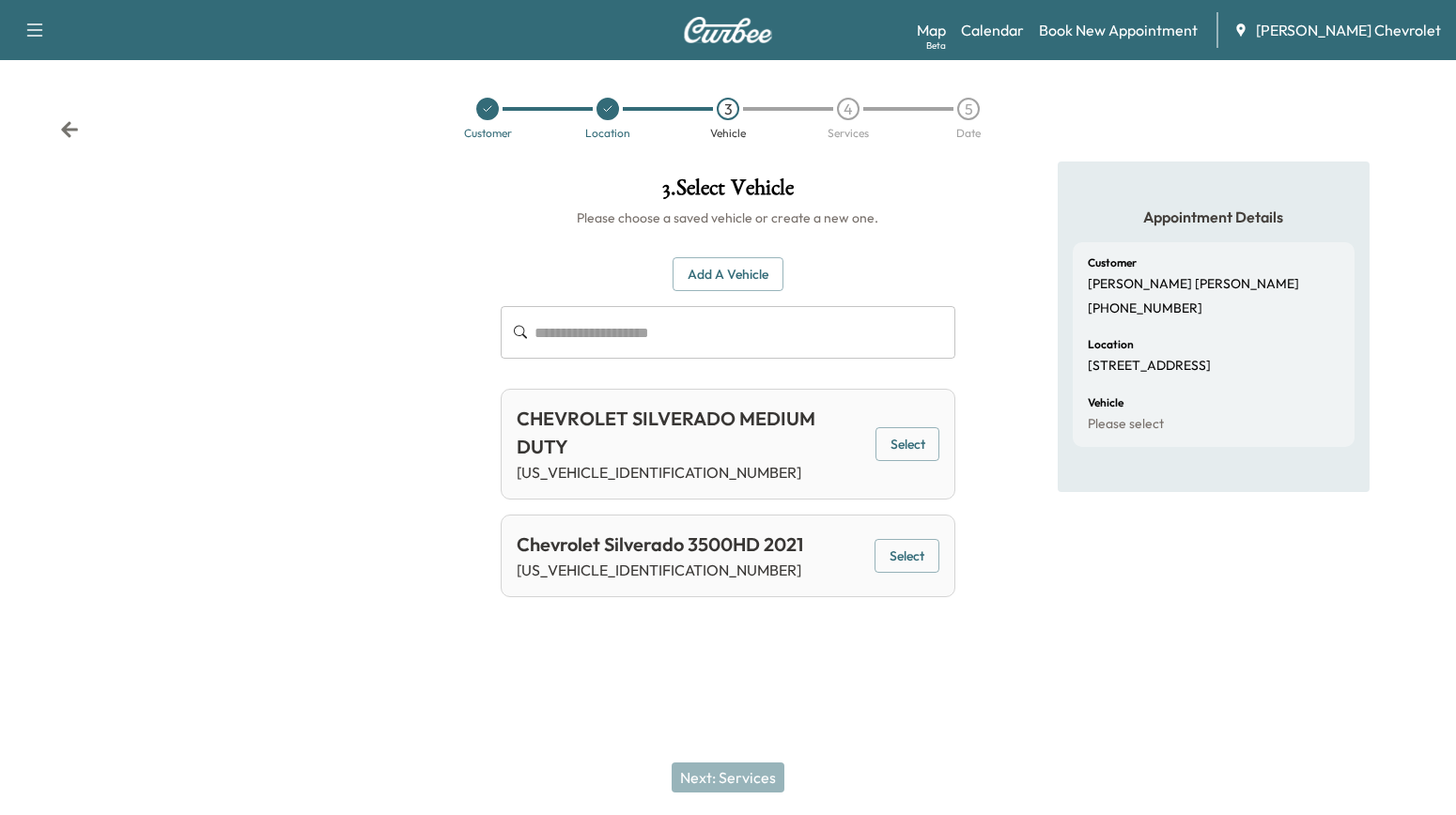
click at [905, 428] on button "Select" at bounding box center [907, 445] width 64 height 35
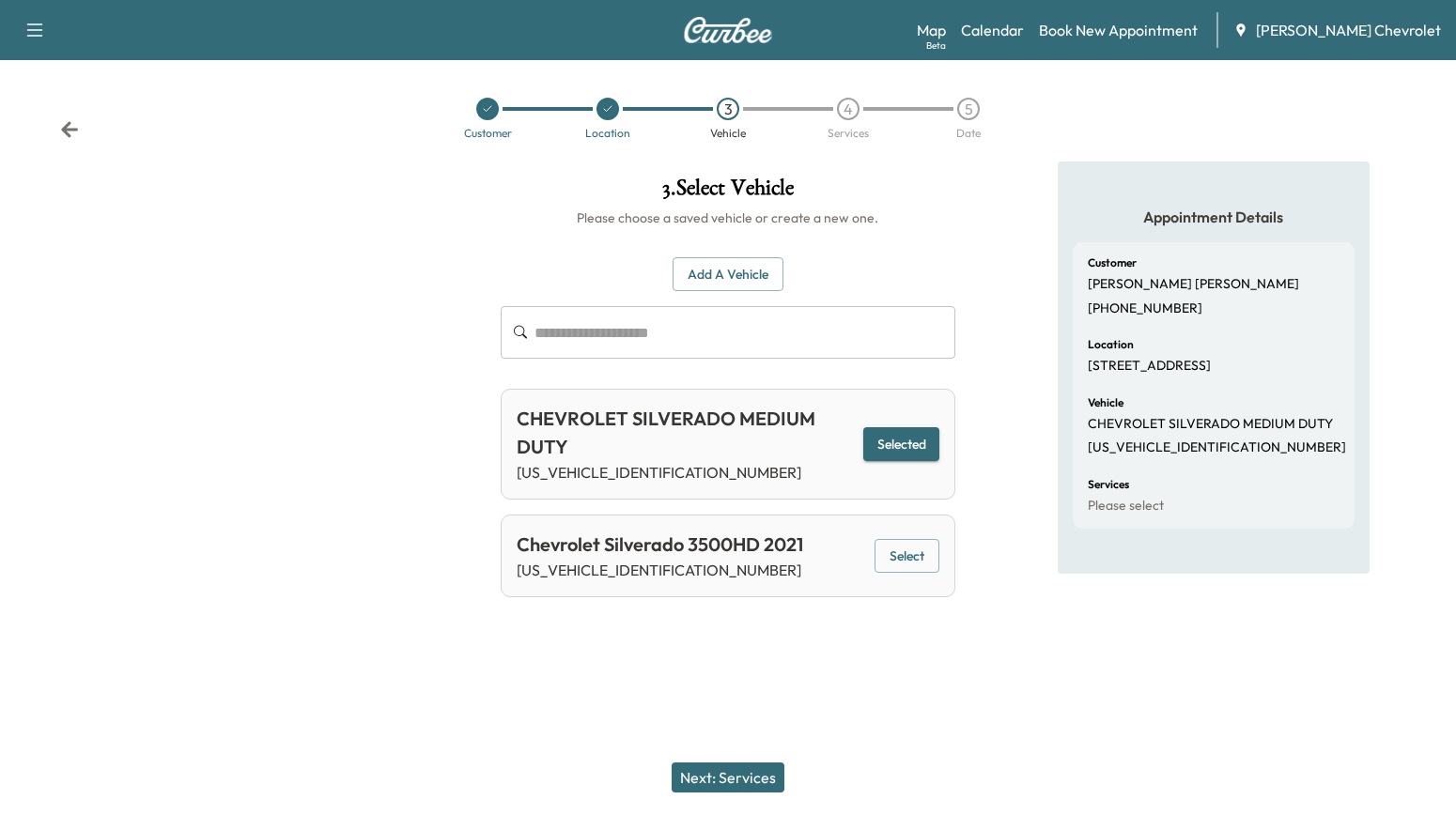
click at [734, 789] on button "Next: Services" at bounding box center [728, 777] width 112 height 30
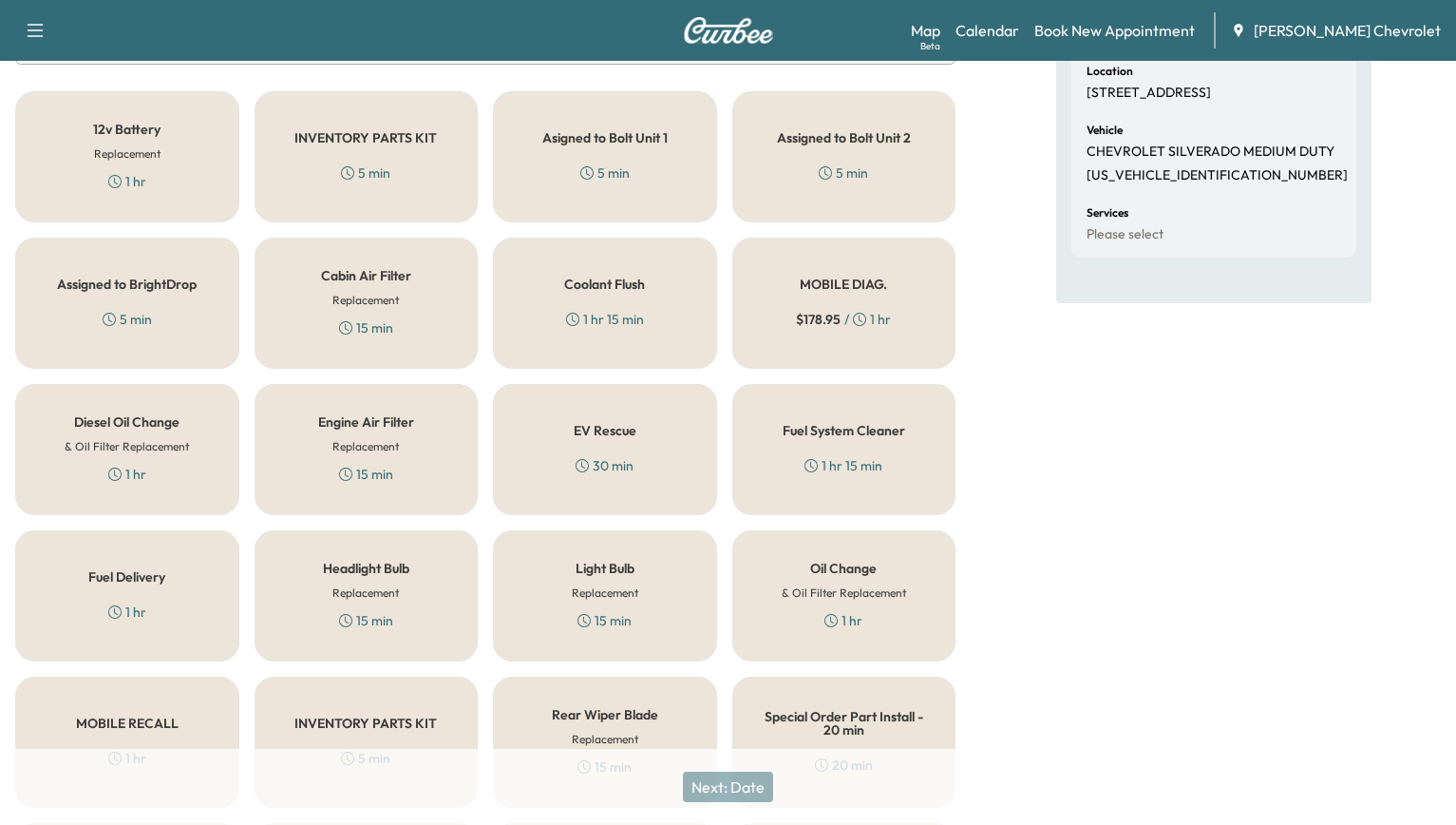
scroll to position [310, 0]
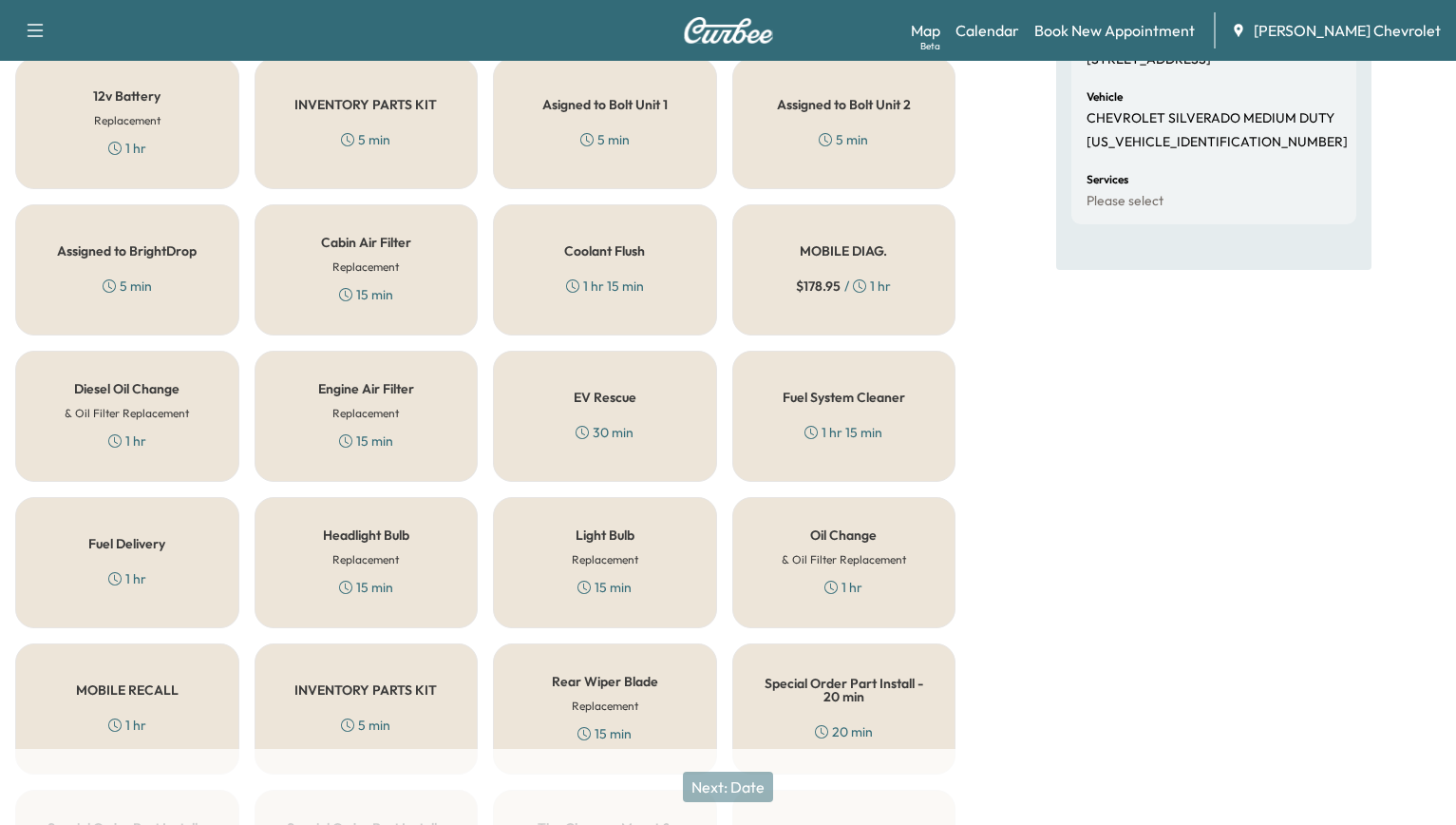
click at [857, 244] on h5 "MOBILE DIAG." at bounding box center [844, 250] width 87 height 13
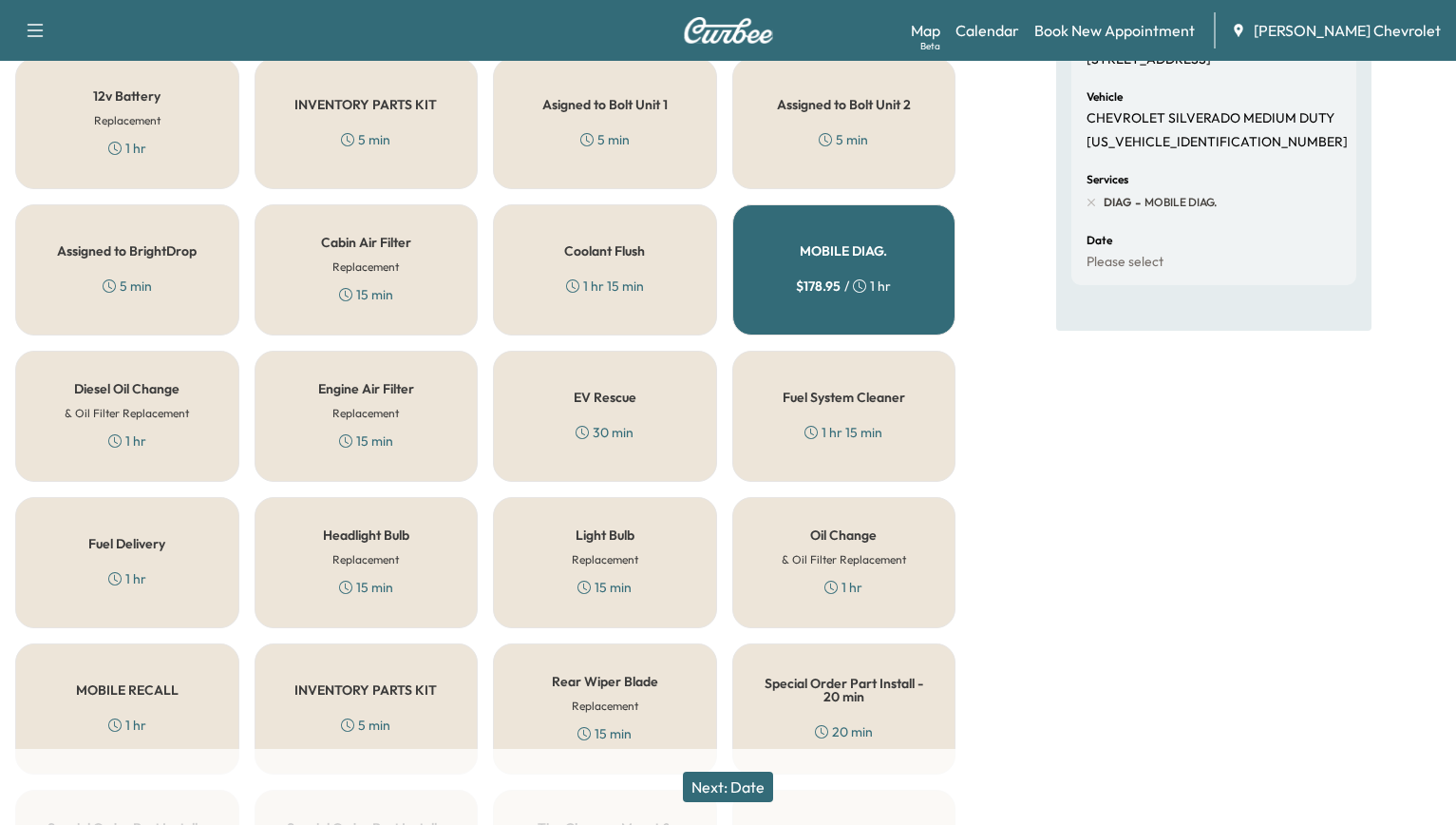
click at [744, 809] on div "Next: Date" at bounding box center [728, 786] width 1456 height 76
click at [744, 802] on button "Next: Date" at bounding box center [727, 786] width 90 height 31
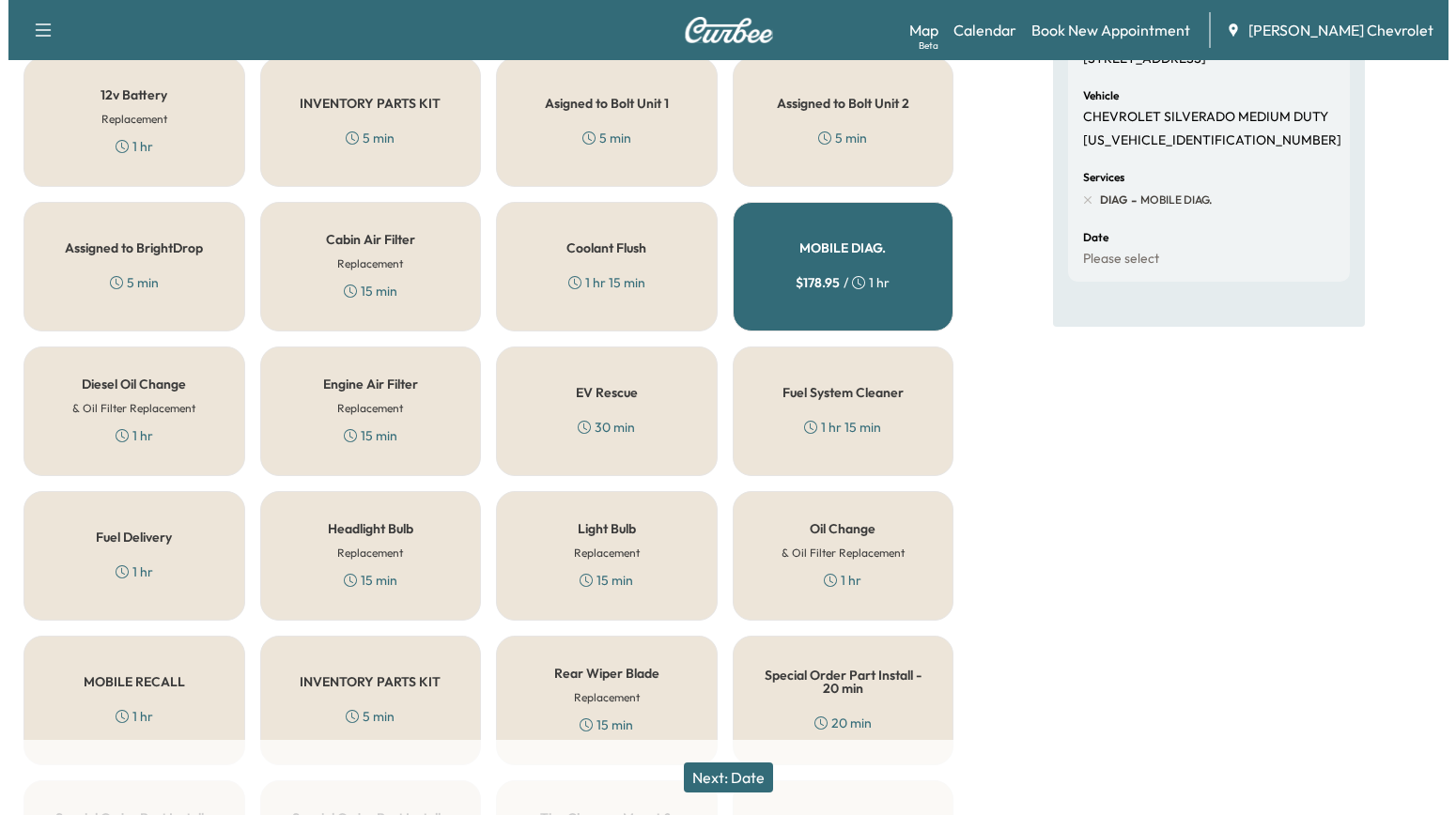
scroll to position [0, 0]
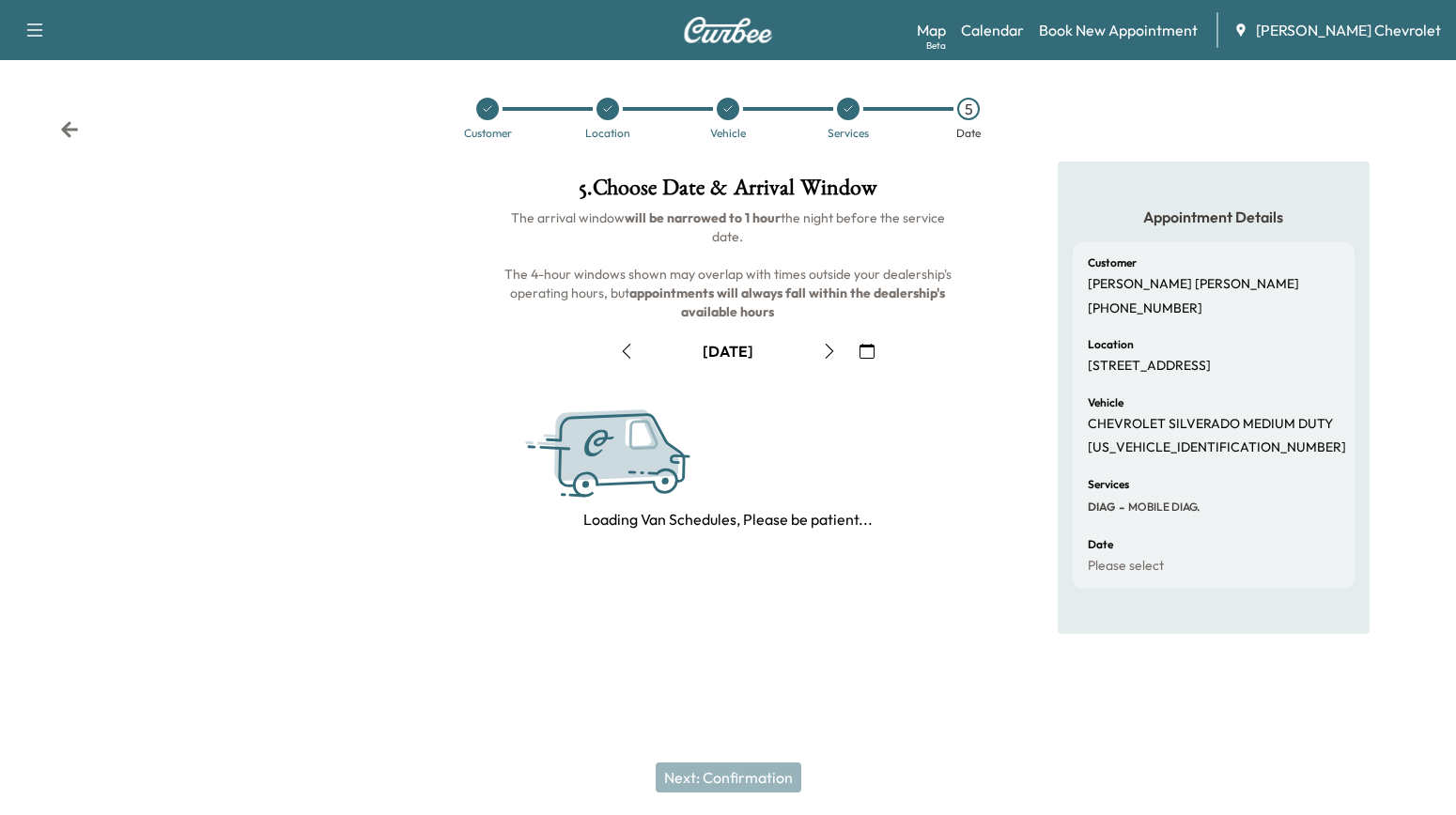
click at [746, 774] on div "Next: Confirmation" at bounding box center [728, 777] width 1456 height 75
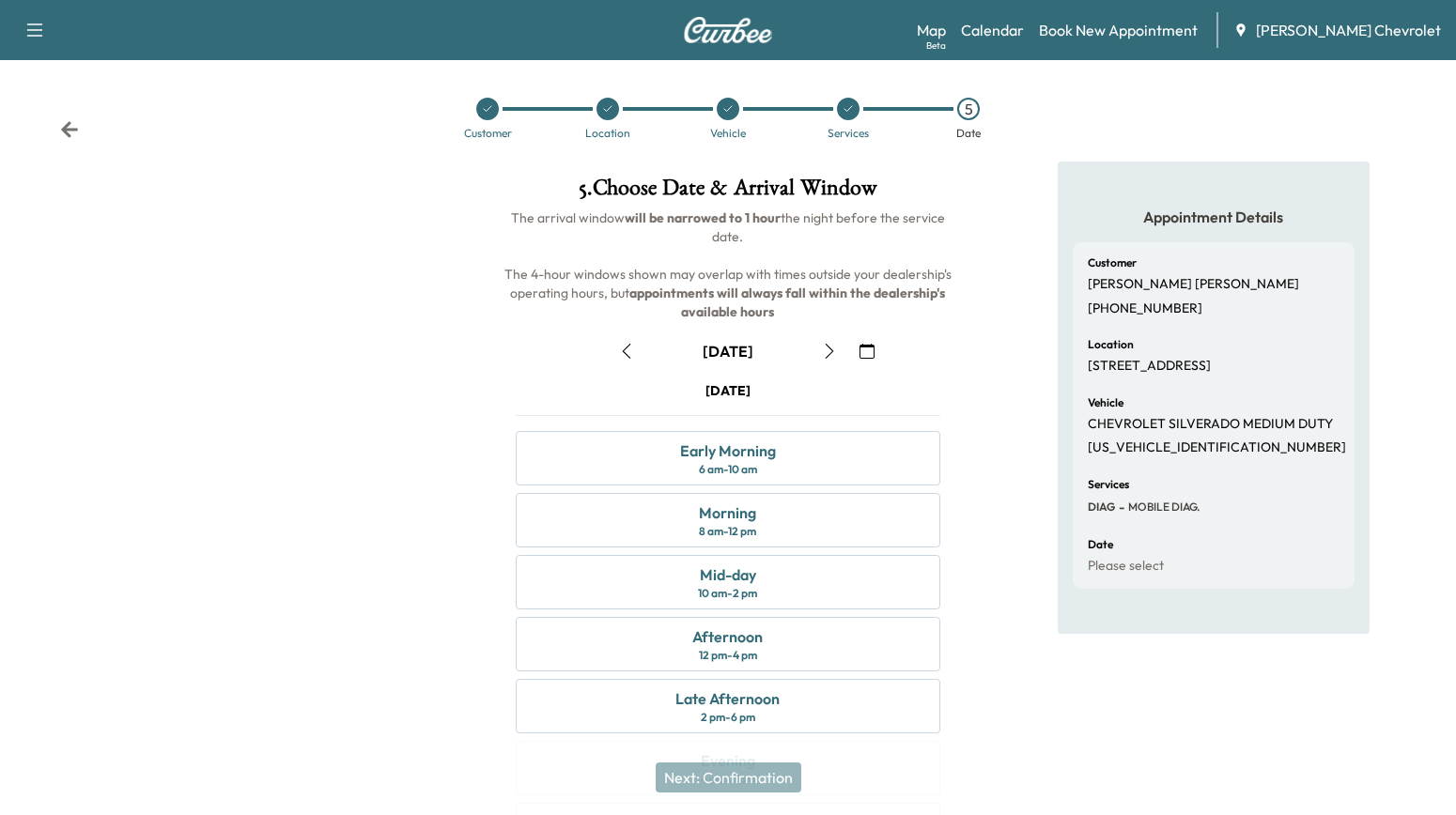
click at [829, 344] on icon "button" at bounding box center [828, 350] width 15 height 15
click at [623, 344] on icon "button" at bounding box center [626, 350] width 15 height 15
click at [702, 493] on div "Morning 8 am - 12 pm" at bounding box center [728, 520] width 426 height 55
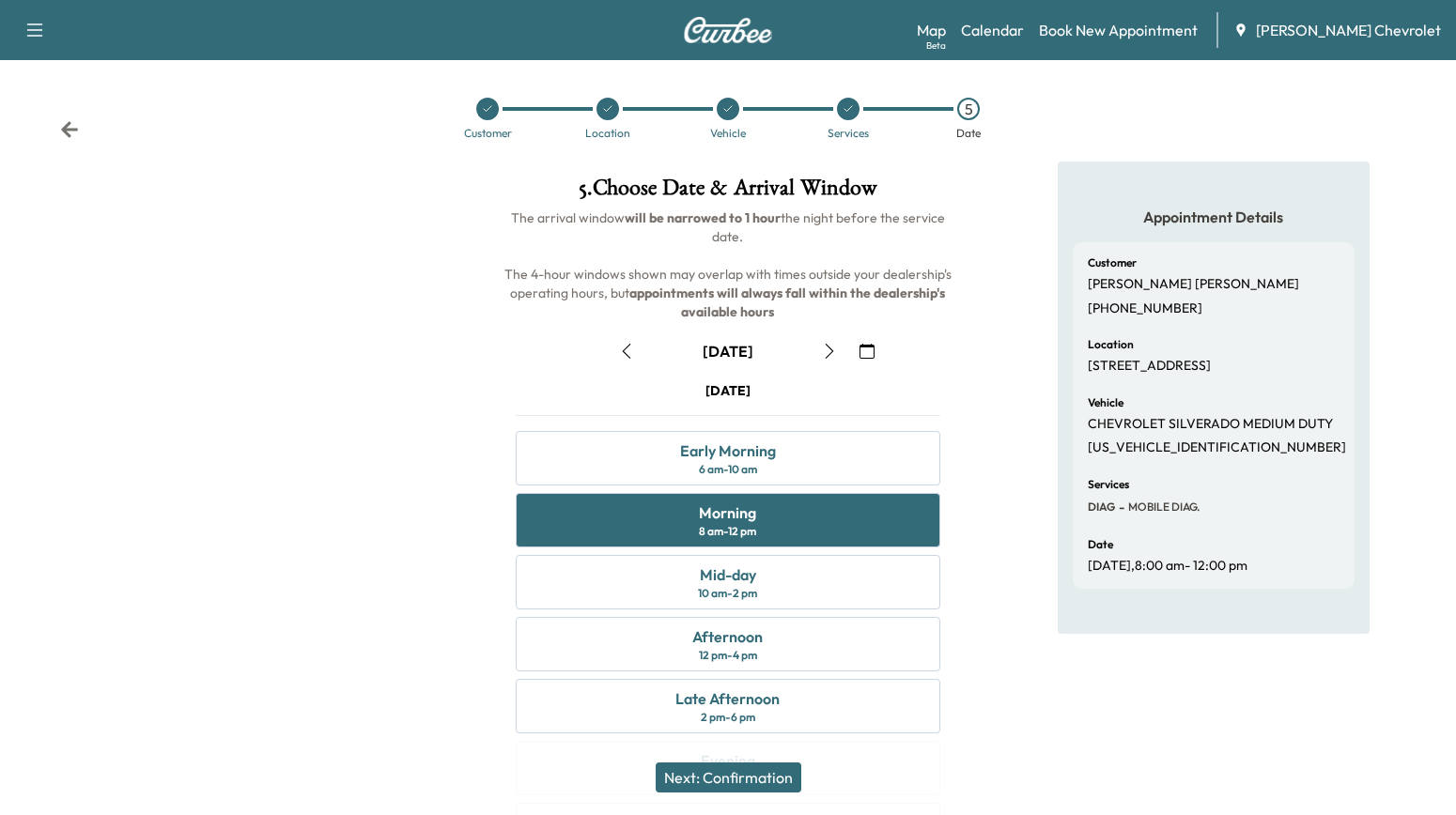
click at [762, 790] on button "Next: Confirmation" at bounding box center [728, 777] width 146 height 30
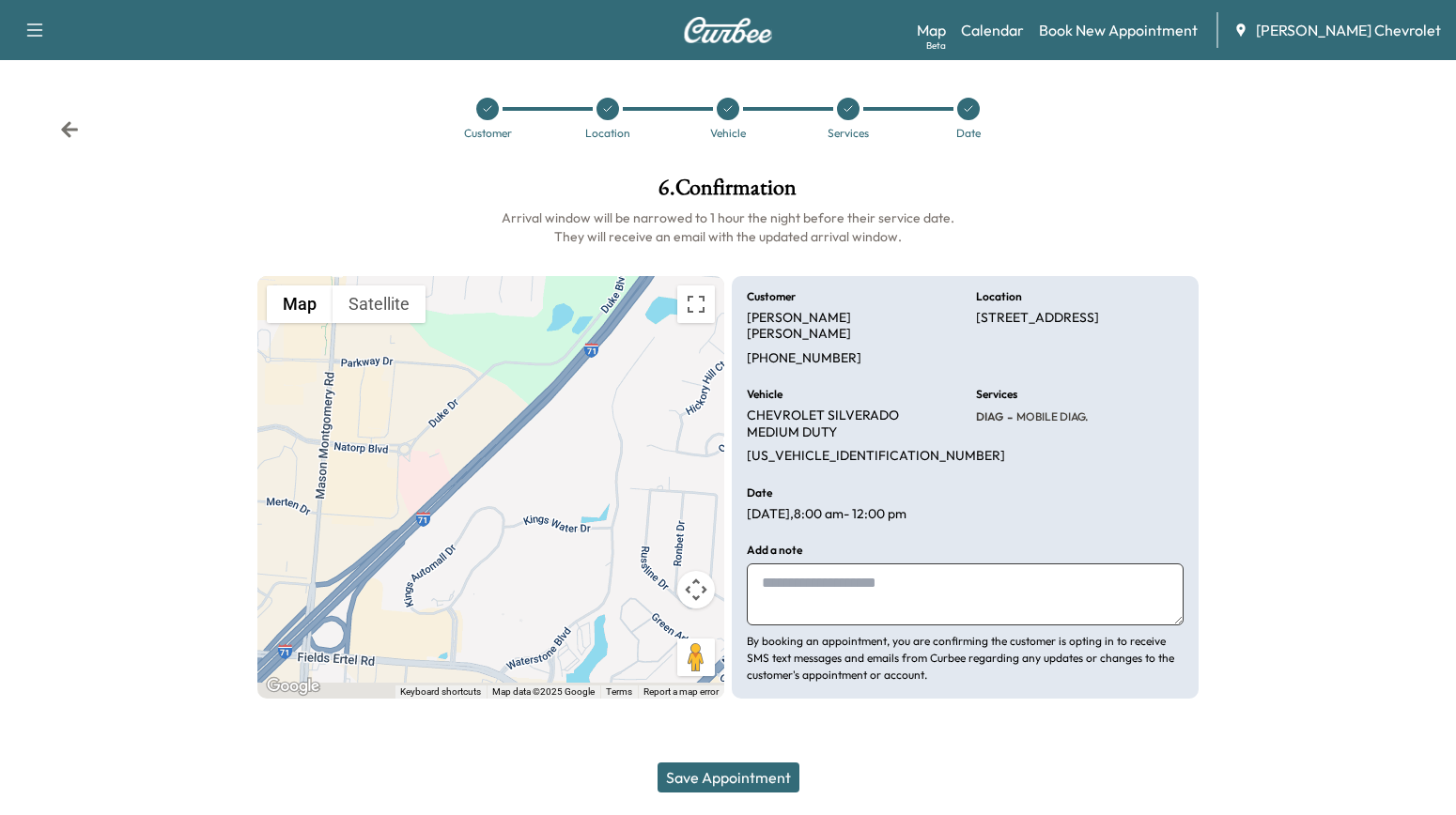
click at [794, 563] on textarea at bounding box center [964, 593] width 437 height 61
click at [784, 563] on textarea at bounding box center [964, 593] width 437 height 61
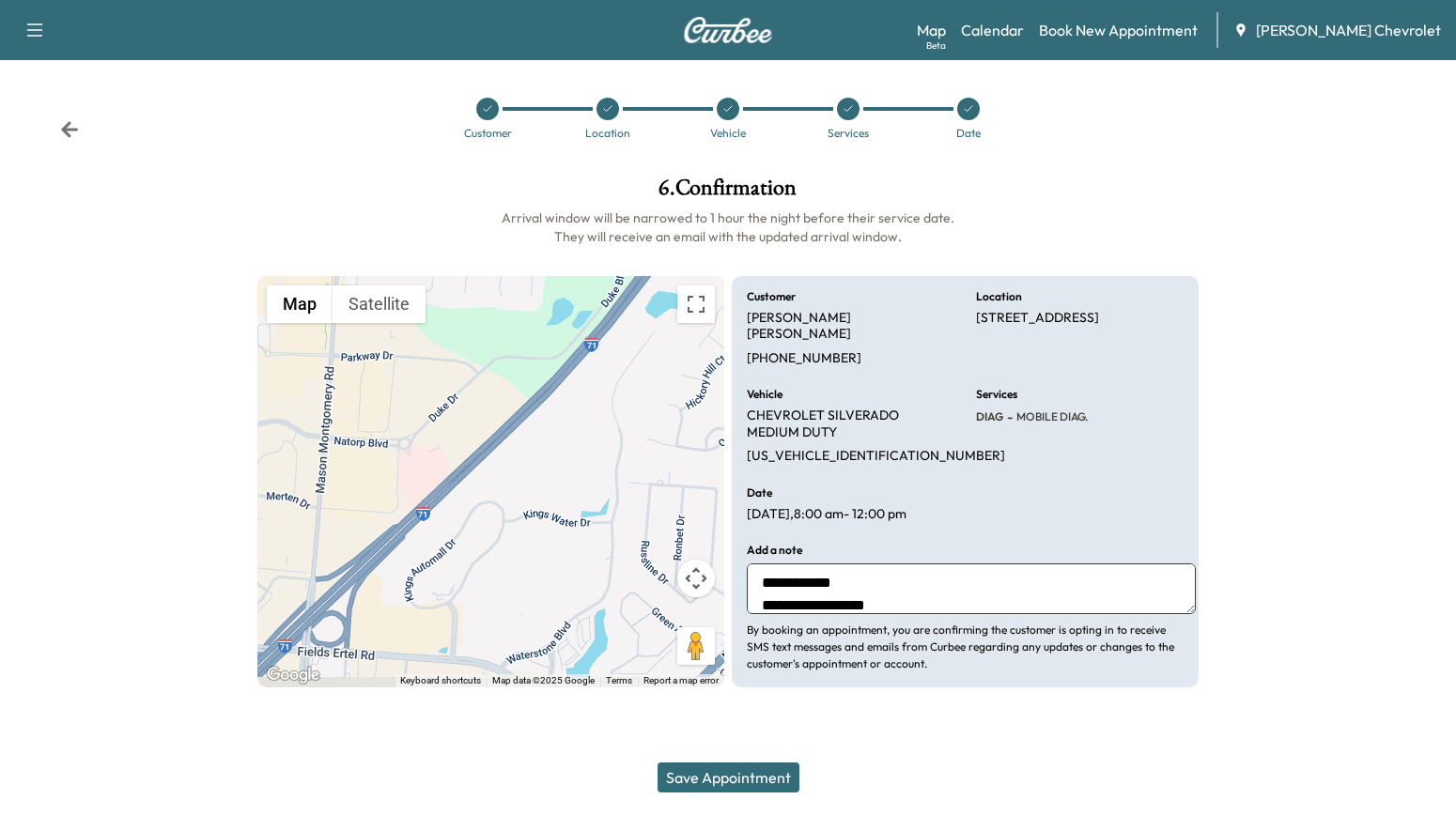
type textarea "**********"
click at [764, 782] on button "Save Appointment" at bounding box center [728, 777] width 142 height 30
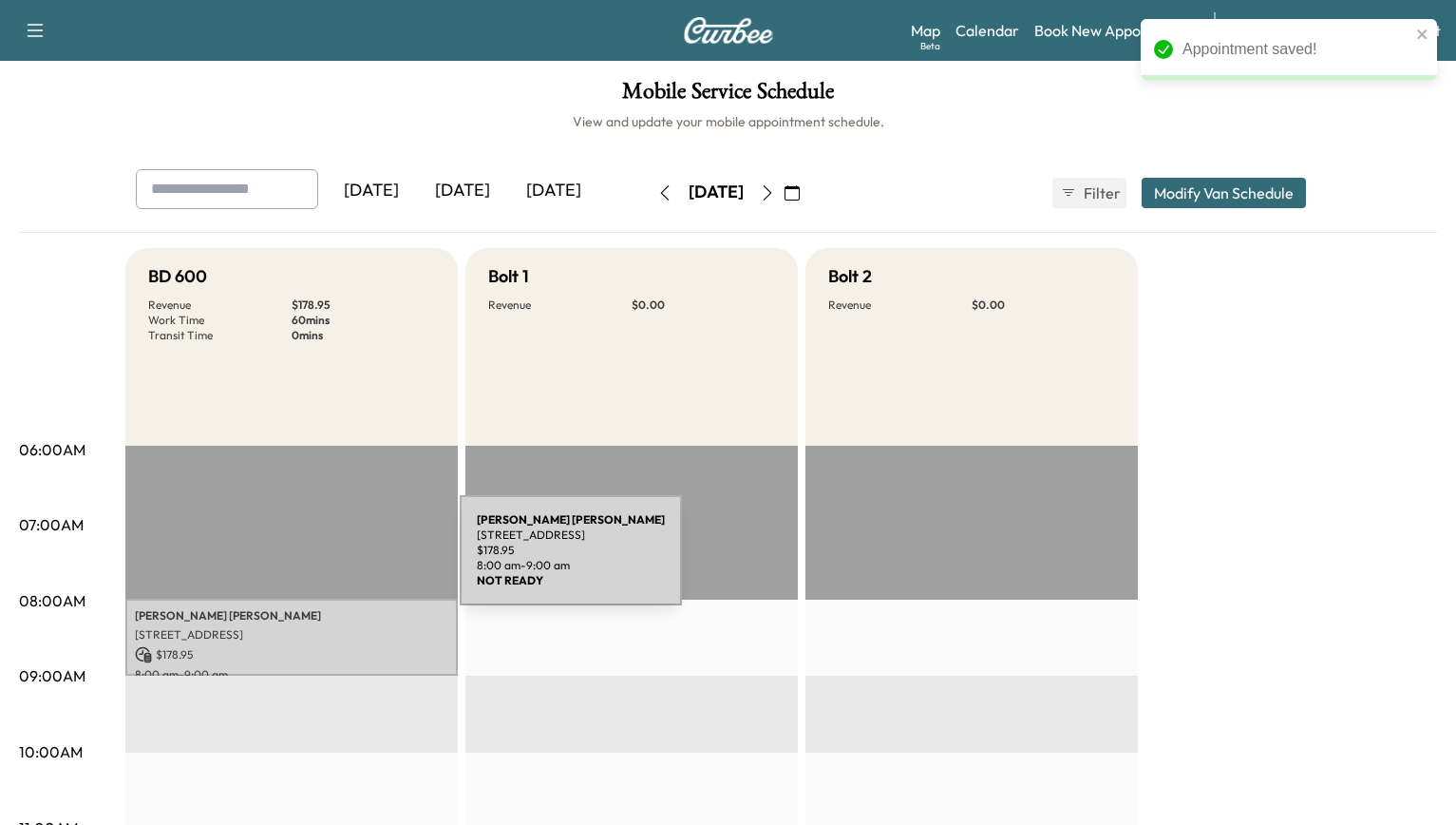
click at [318, 608] on p "[PERSON_NAME]" at bounding box center [291, 615] width 313 height 15
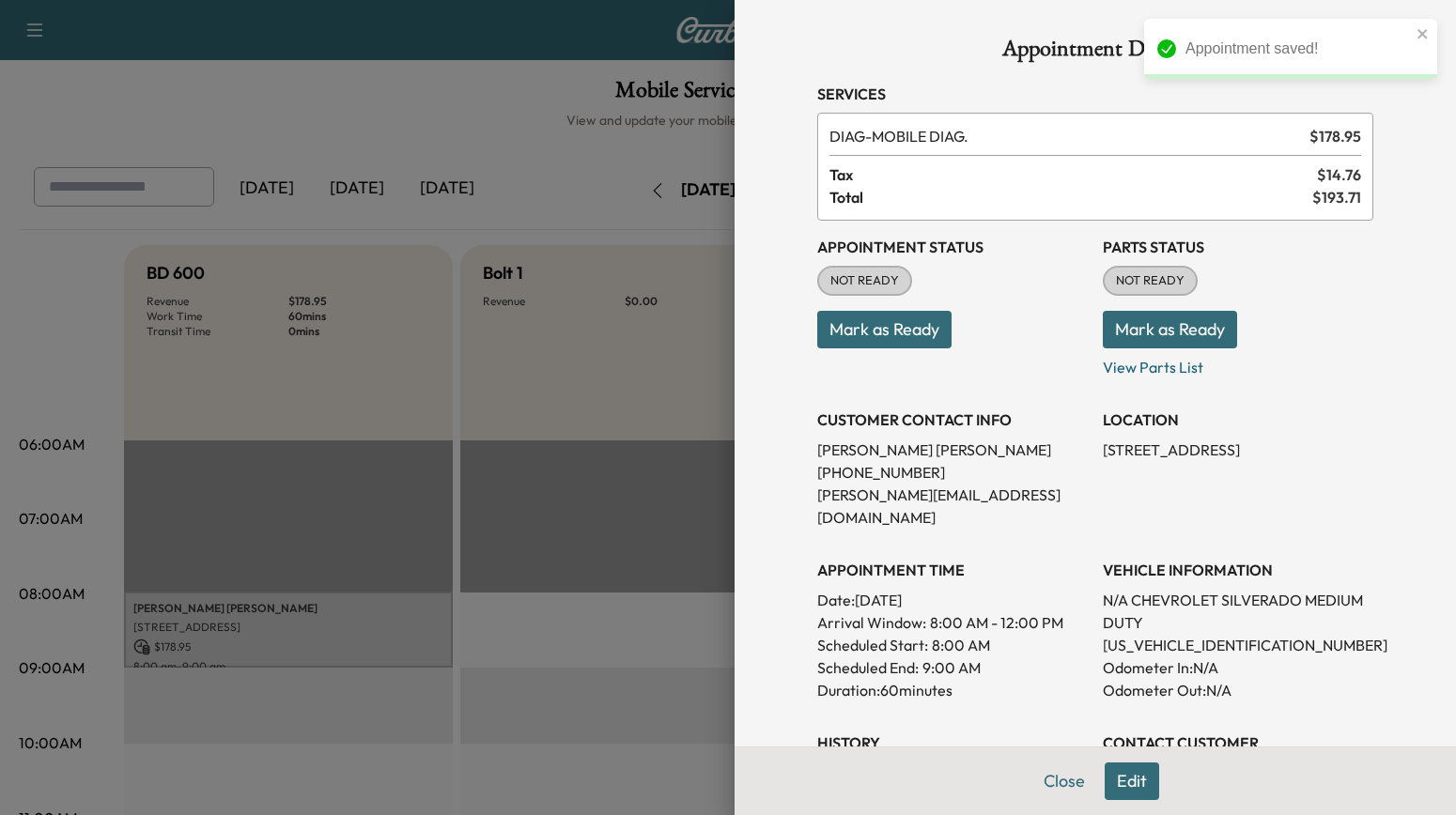
click at [881, 310] on button "Mark as Ready" at bounding box center [885, 329] width 135 height 37
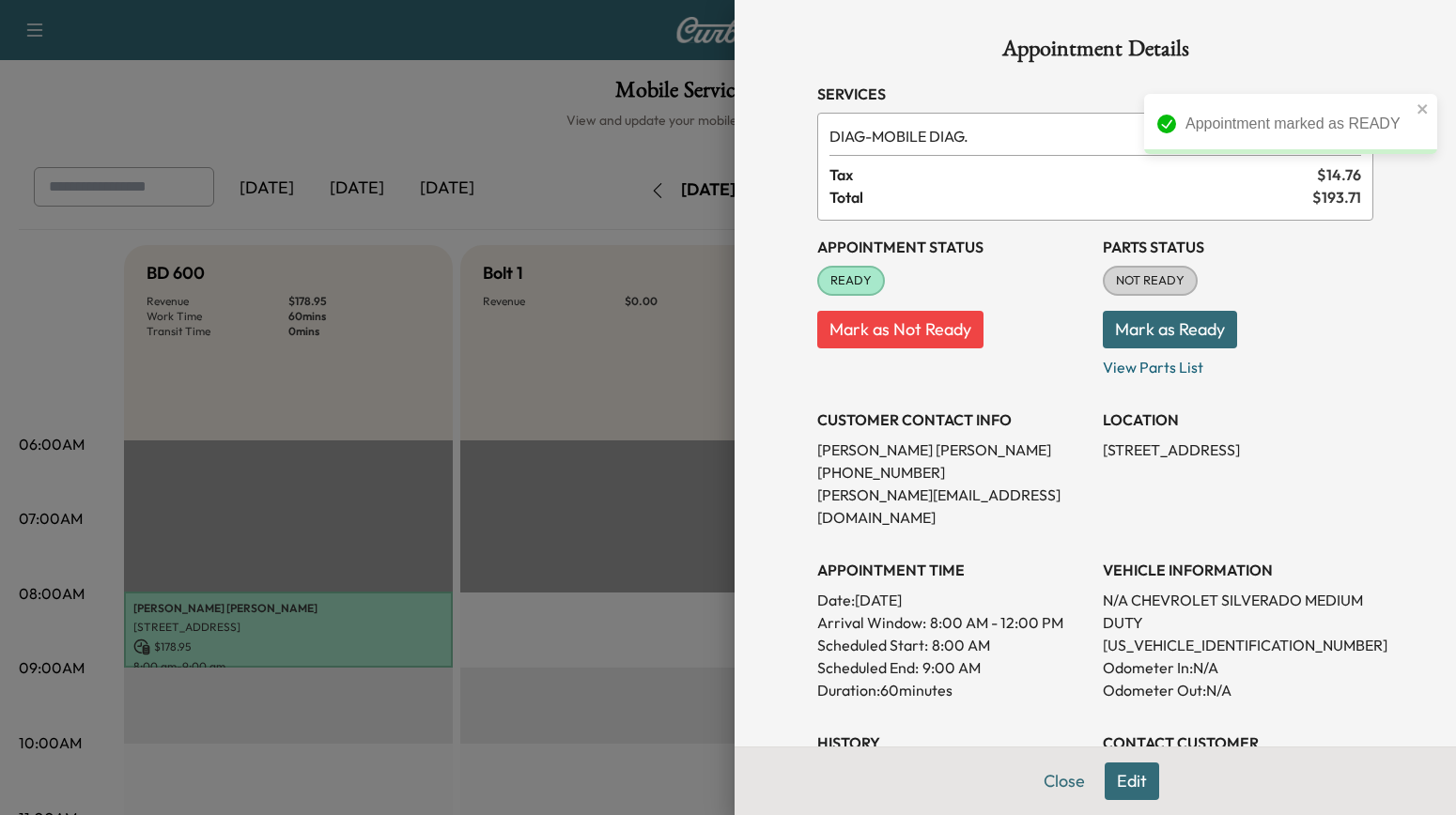
click at [555, 129] on div at bounding box center [728, 407] width 1456 height 815
